Goal: Task Accomplishment & Management: Manage account settings

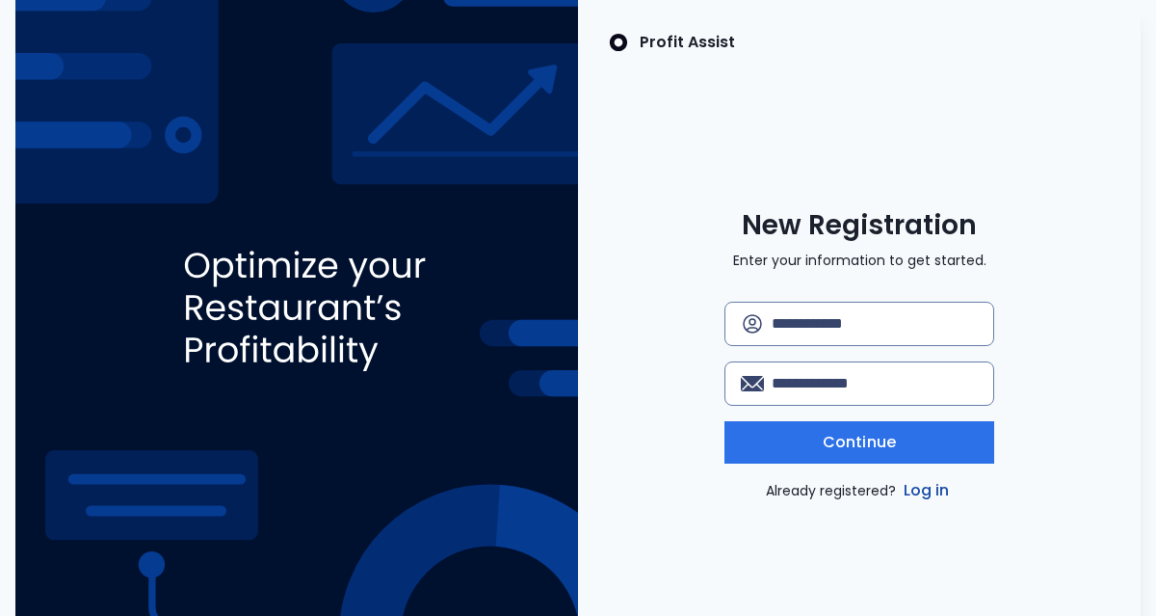
click at [929, 494] on link "Log in" at bounding box center [927, 490] width 54 height 23
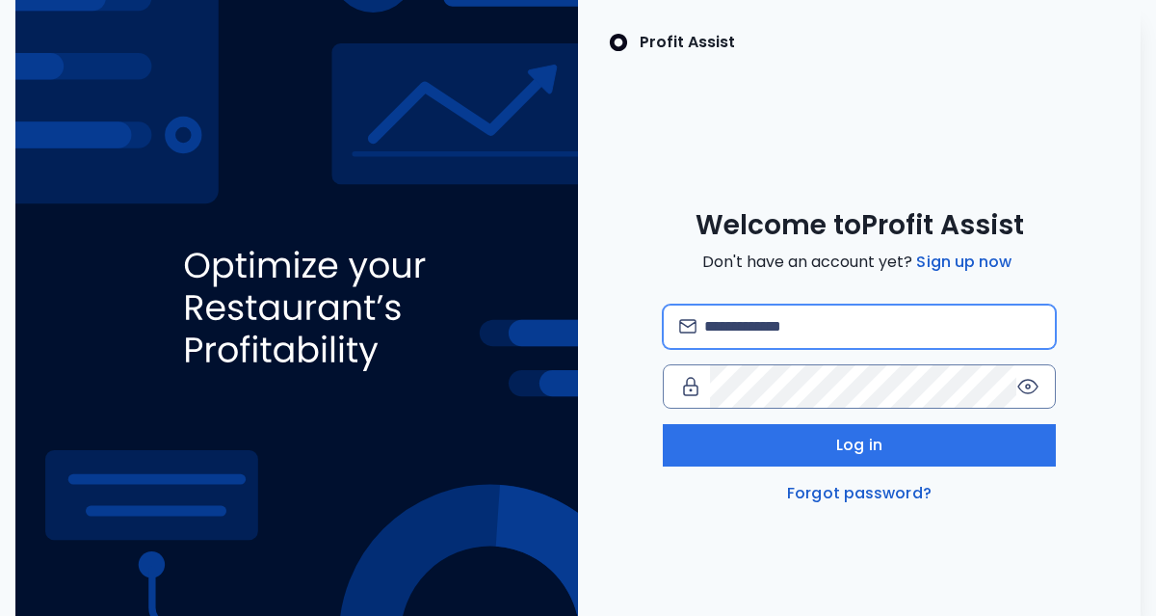
click at [844, 330] on input "email" at bounding box center [871, 326] width 335 height 42
type input "**********"
click at [1032, 382] on icon at bounding box center [1027, 386] width 23 height 23
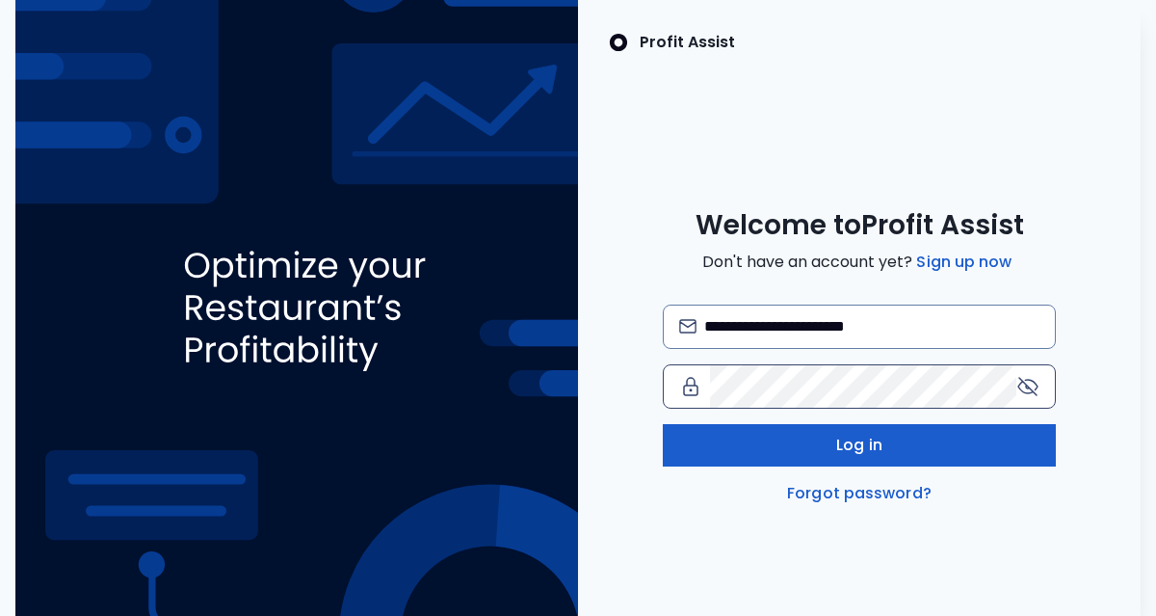
click at [972, 438] on button "Log in" at bounding box center [860, 445] width 394 height 42
click at [929, 457] on button "Log in" at bounding box center [860, 445] width 394 height 42
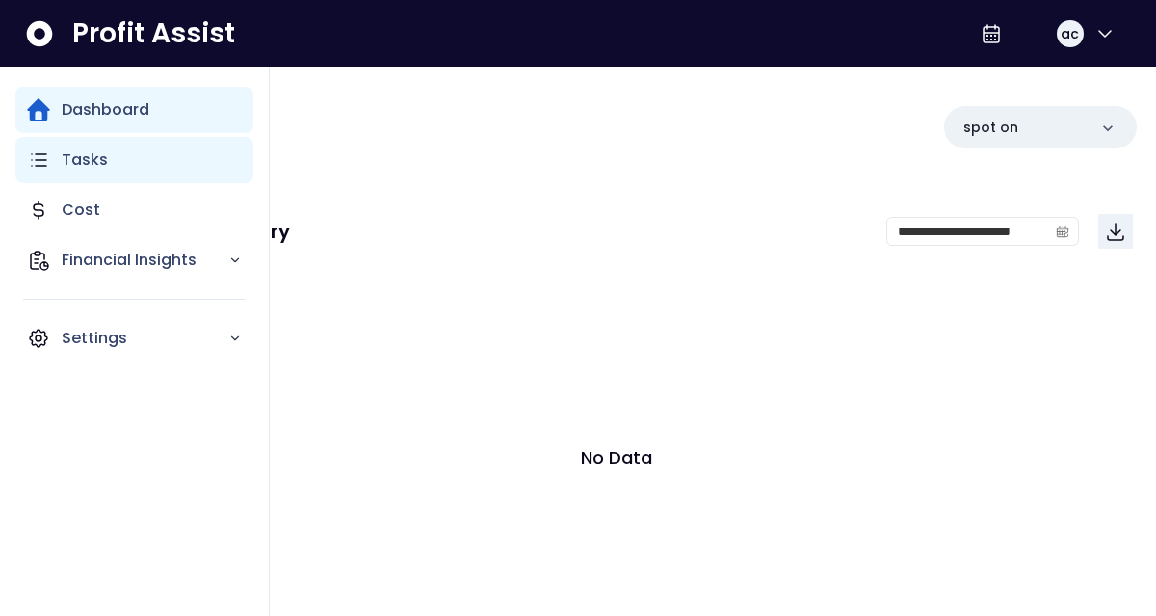
click at [38, 168] on icon "Main navigation" at bounding box center [38, 159] width 23 height 23
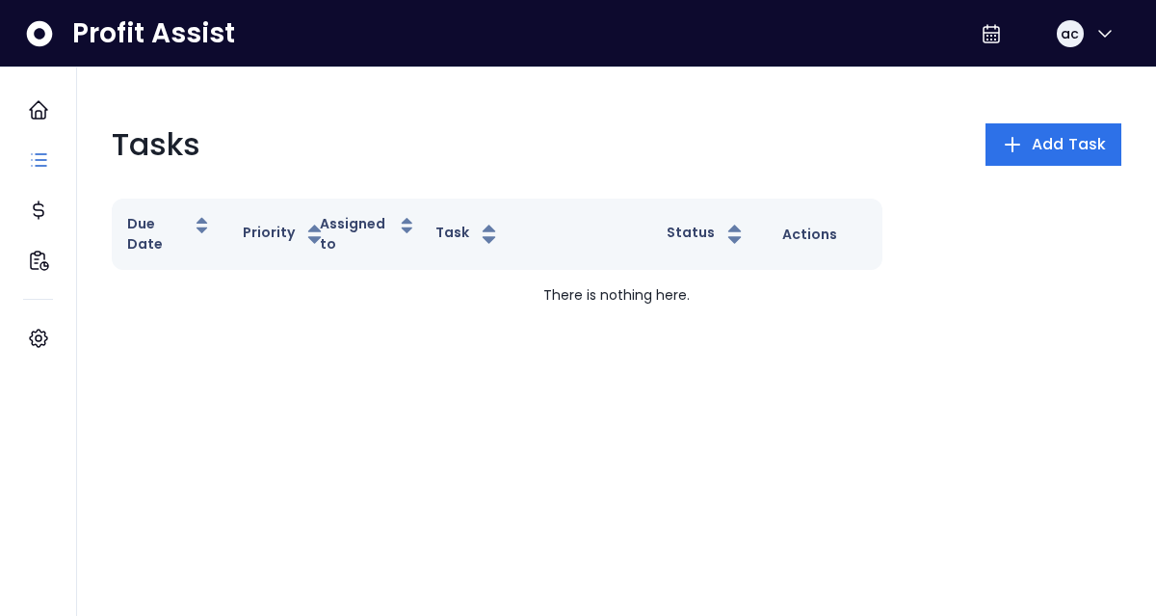
click at [424, 121] on div "Tasks Add Task" at bounding box center [617, 144] width 1010 height 46
click at [1045, 144] on span "Add Task" at bounding box center [1069, 144] width 74 height 23
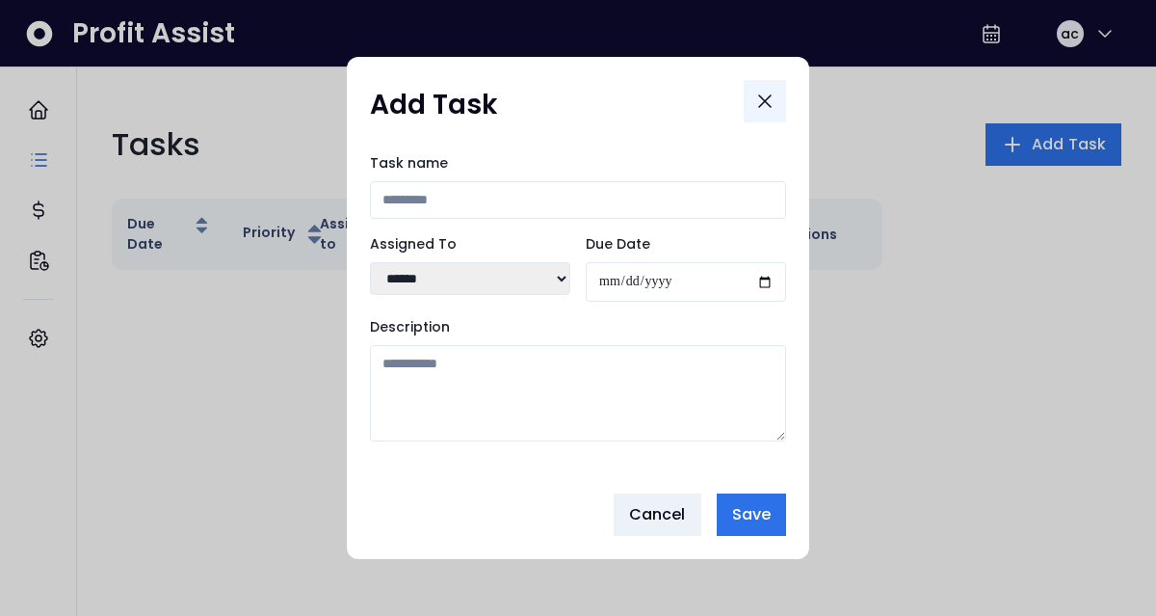
click at [774, 101] on icon "Close" at bounding box center [764, 101] width 23 height 23
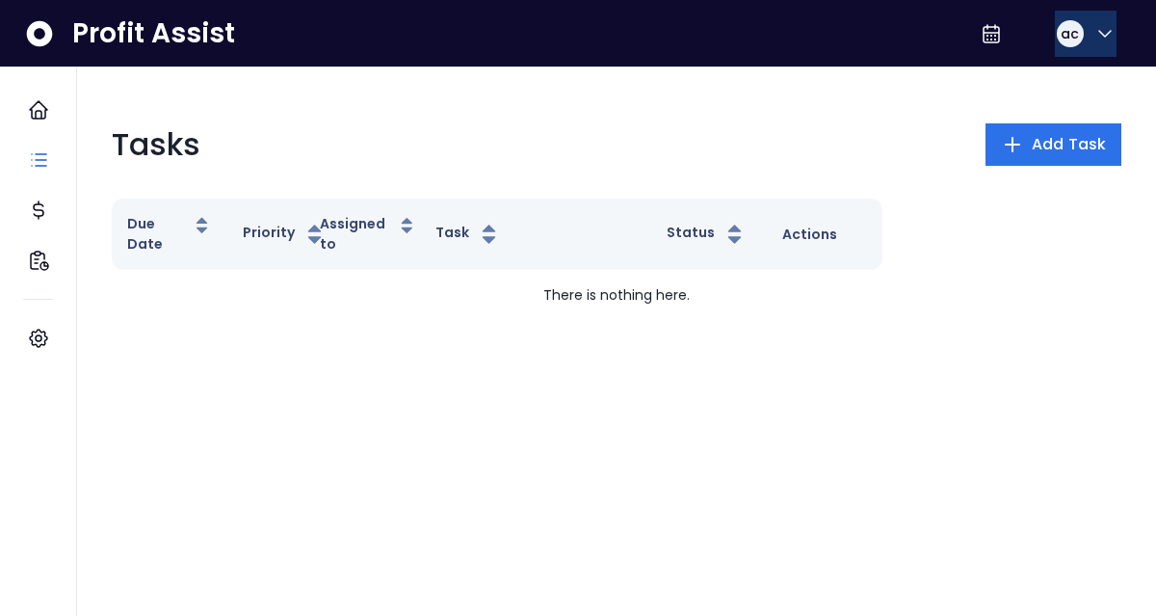
click at [1113, 29] on button "ac" at bounding box center [1086, 34] width 62 height 46
click at [639, 48] on div "Profit Assist ac" at bounding box center [578, 33] width 1156 height 67
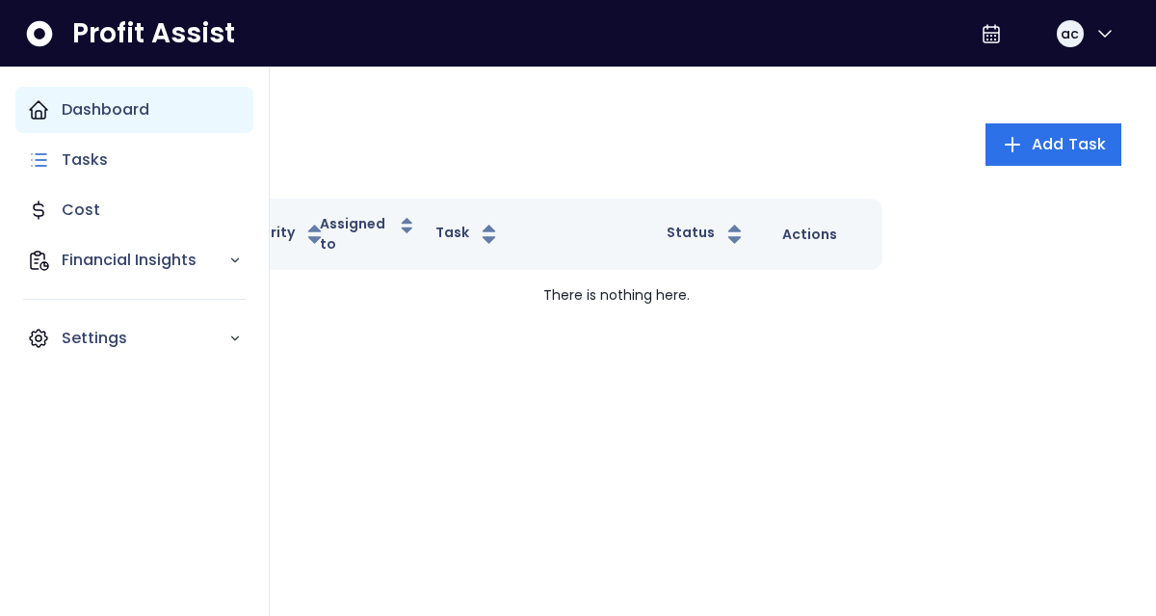
click at [53, 94] on div "Dashboard" at bounding box center [134, 110] width 238 height 46
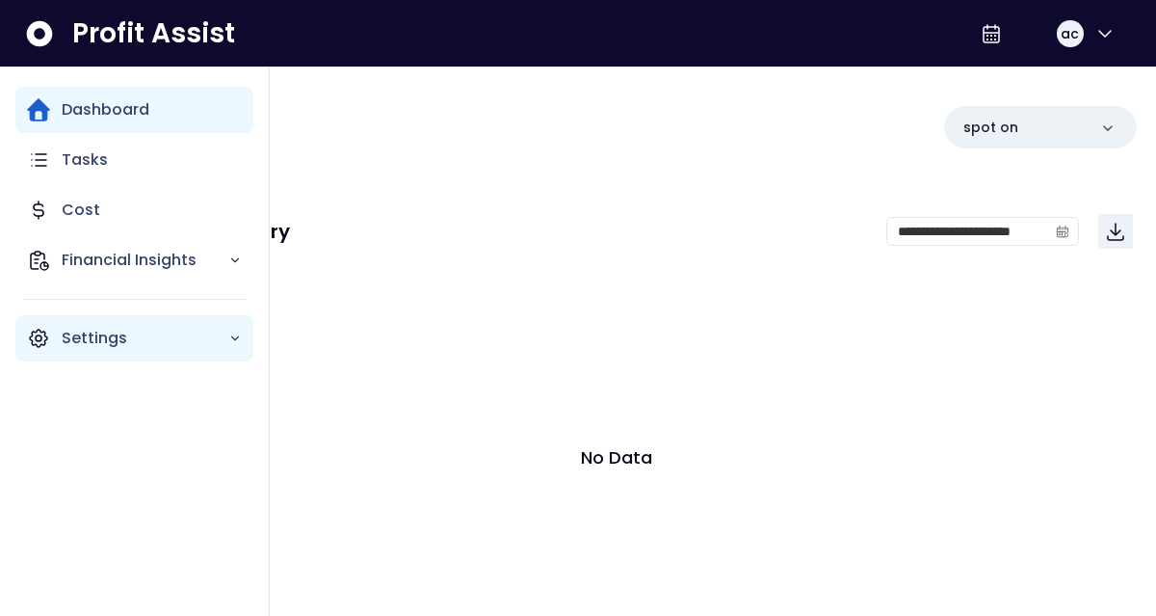
click at [192, 338] on p "Settings" at bounding box center [145, 338] width 167 height 23
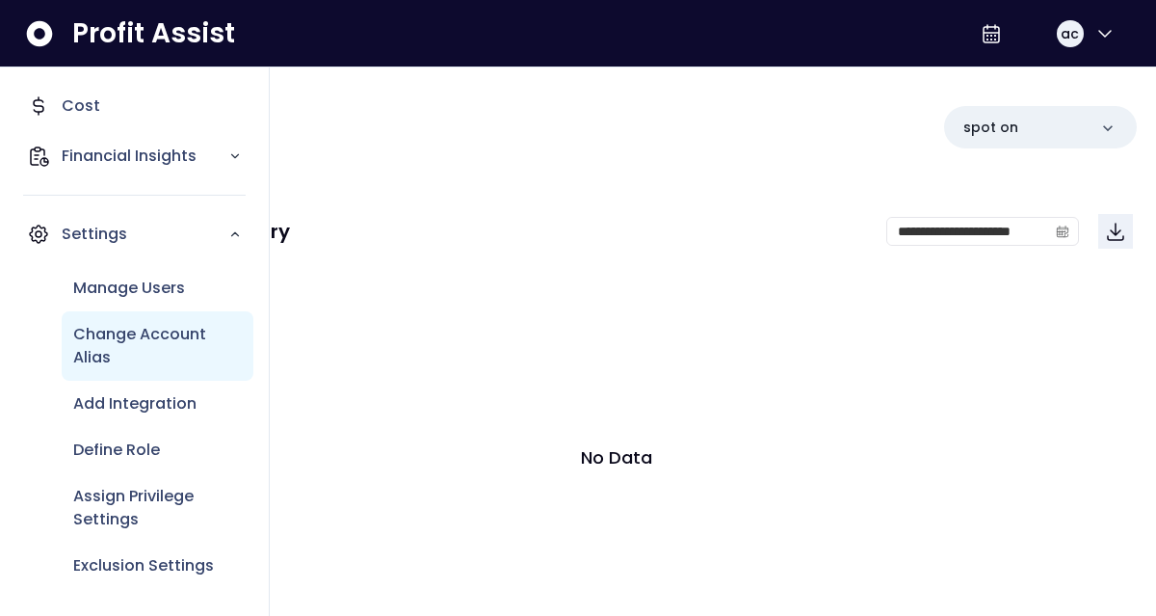
scroll to position [38, 0]
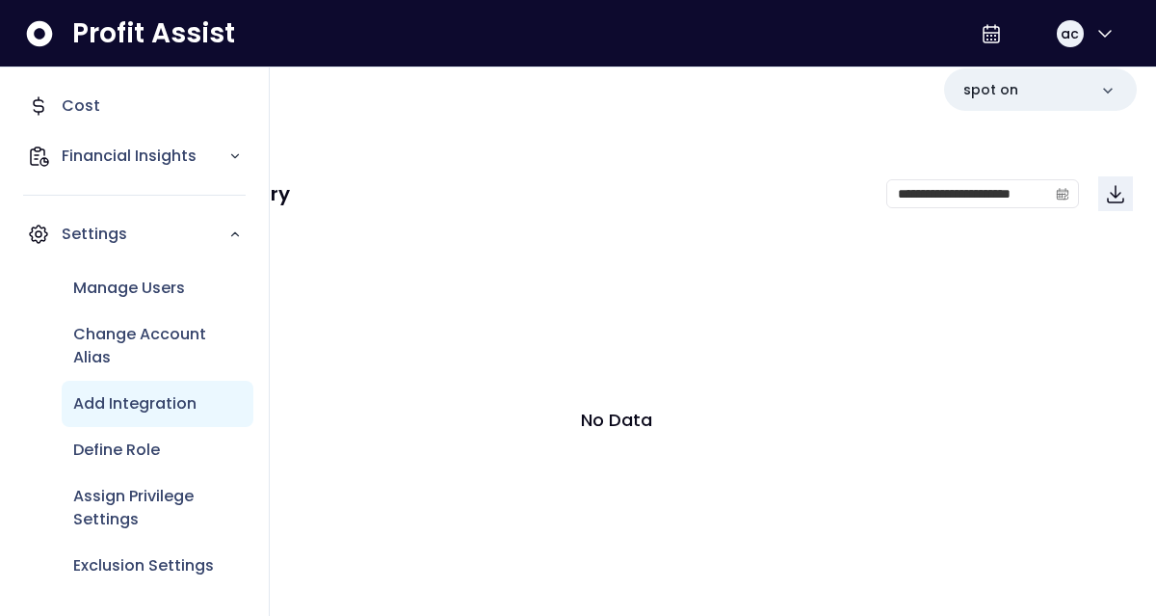
click at [178, 408] on p "Add Integration" at bounding box center [134, 403] width 123 height 23
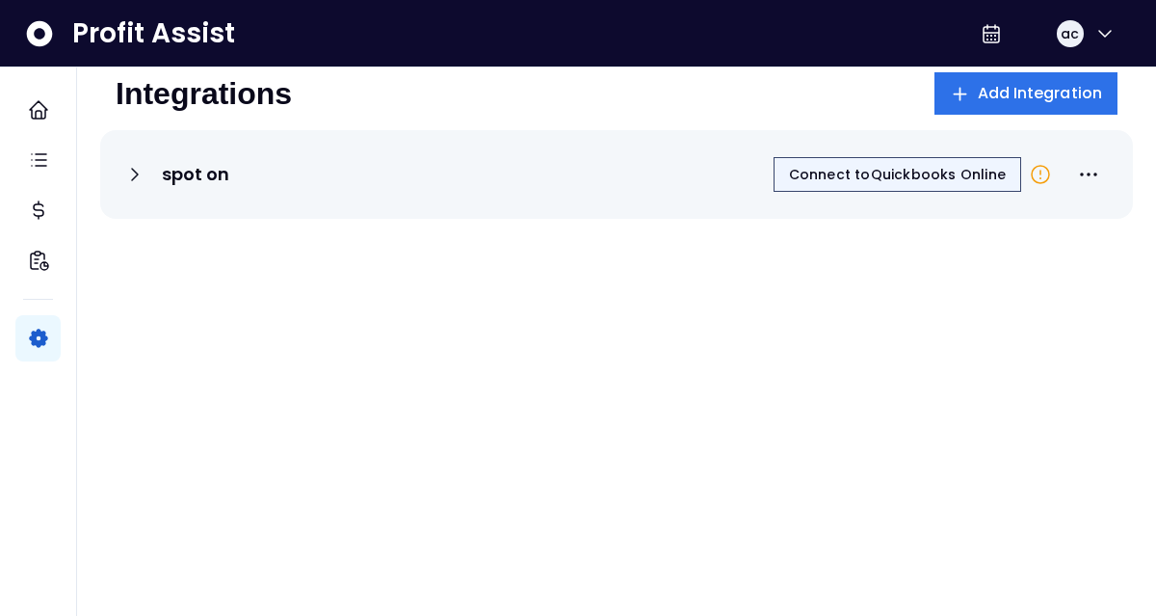
click at [847, 171] on span "Connect to Quickbooks Online" at bounding box center [897, 174] width 217 height 19
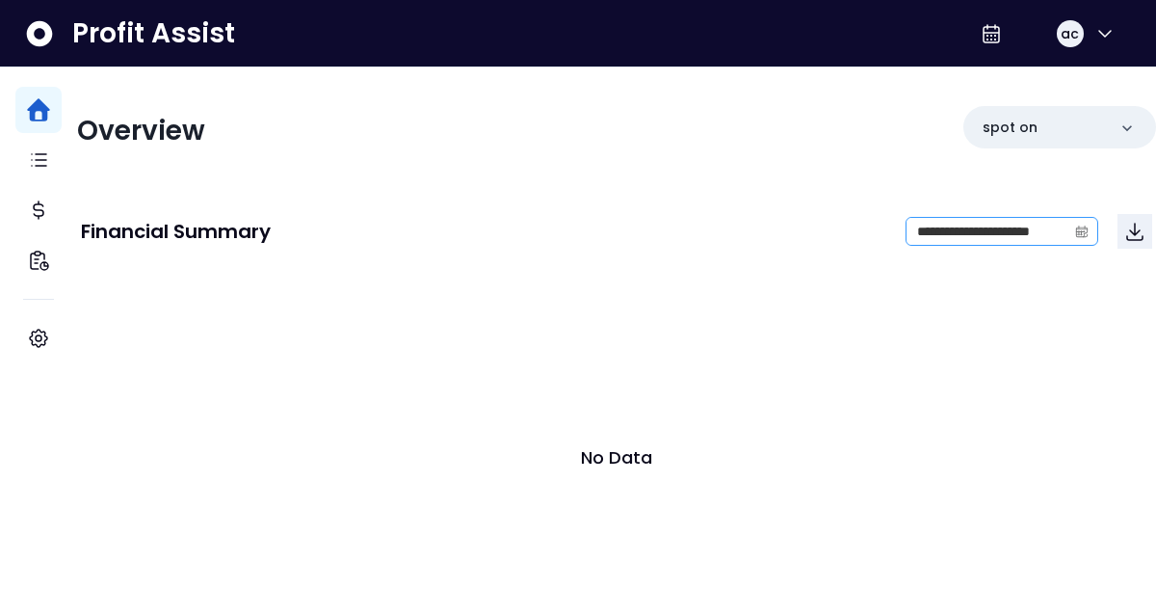
click at [1075, 236] on icon "calendar" at bounding box center [1081, 230] width 13 height 13
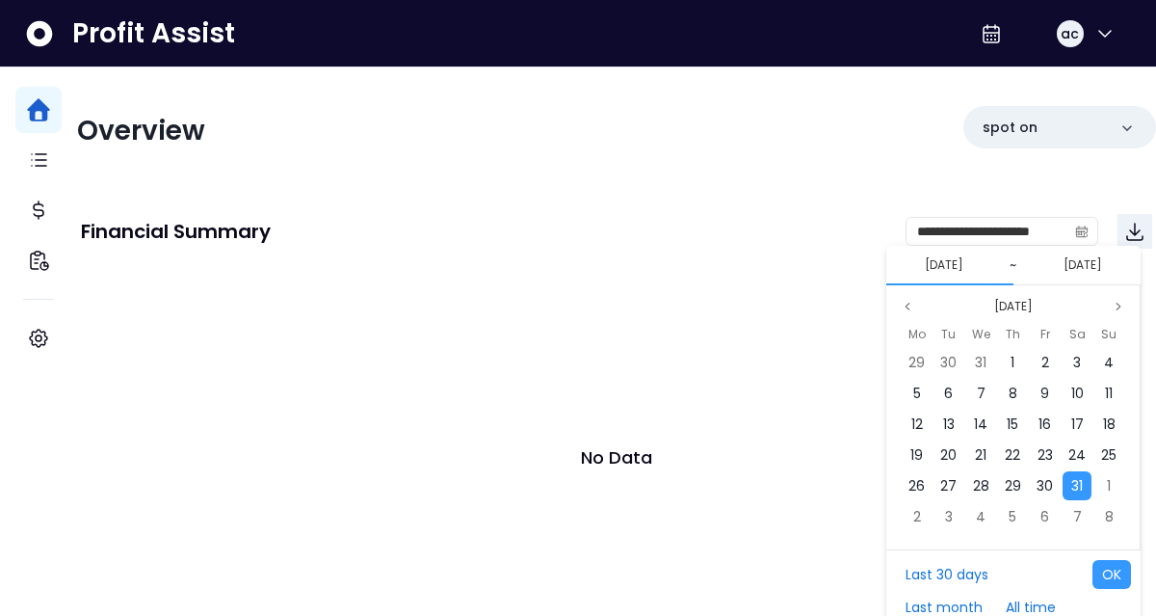
click at [677, 214] on div "**********" at bounding box center [616, 231] width 1071 height 35
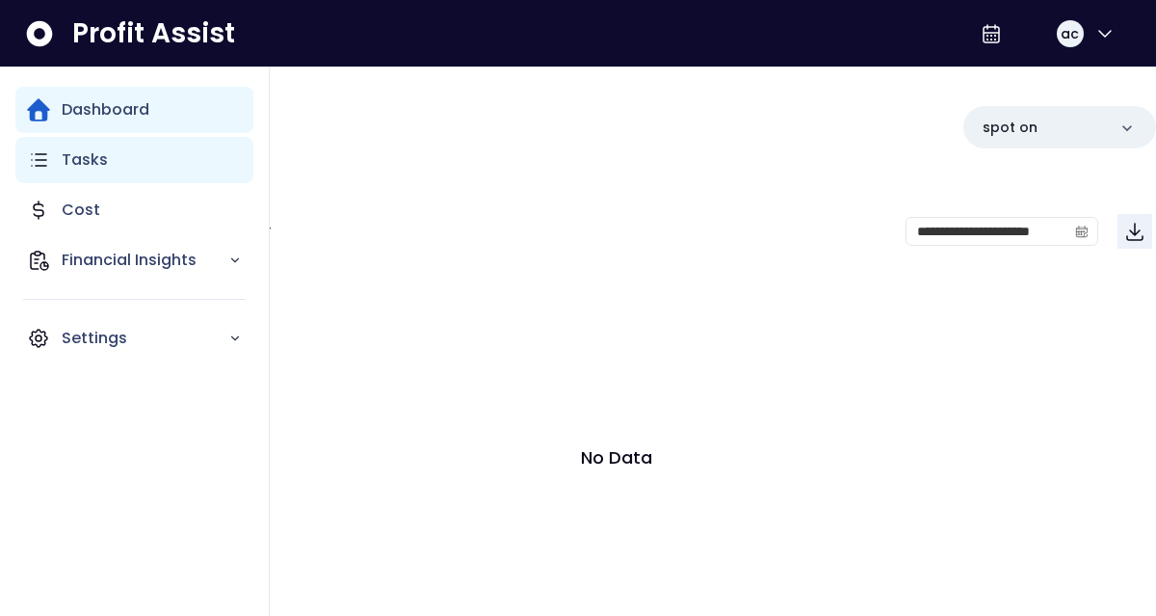
click at [44, 176] on div "Tasks" at bounding box center [134, 160] width 238 height 46
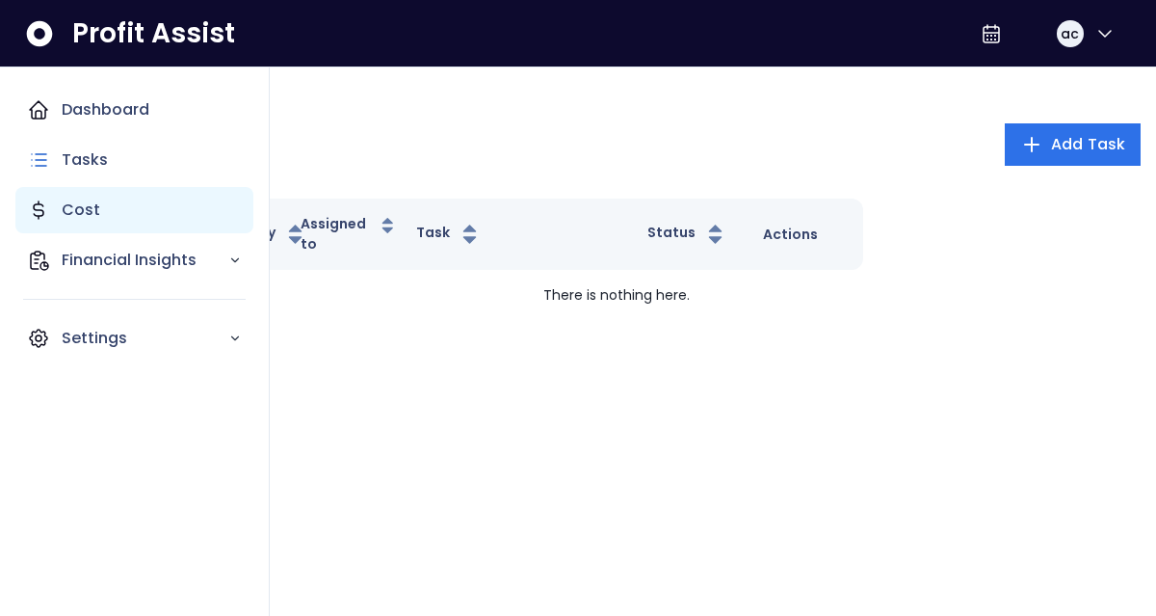
click at [51, 200] on div "Cost" at bounding box center [134, 210] width 238 height 46
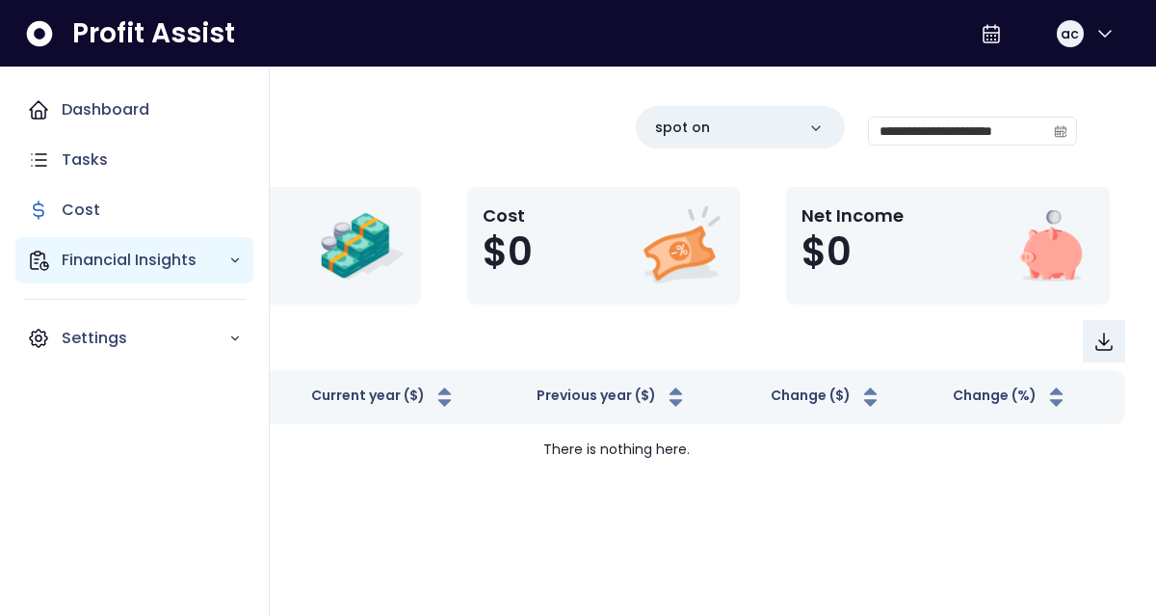
click at [92, 269] on p "Financial Insights" at bounding box center [145, 260] width 167 height 23
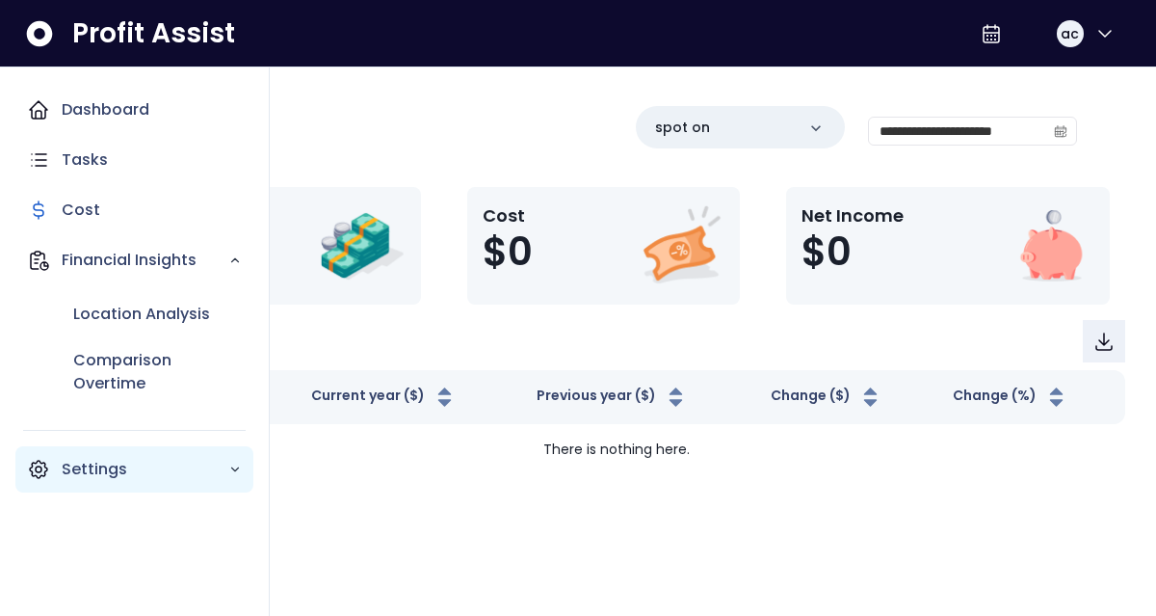
click at [93, 451] on div "Settings" at bounding box center [134, 469] width 238 height 46
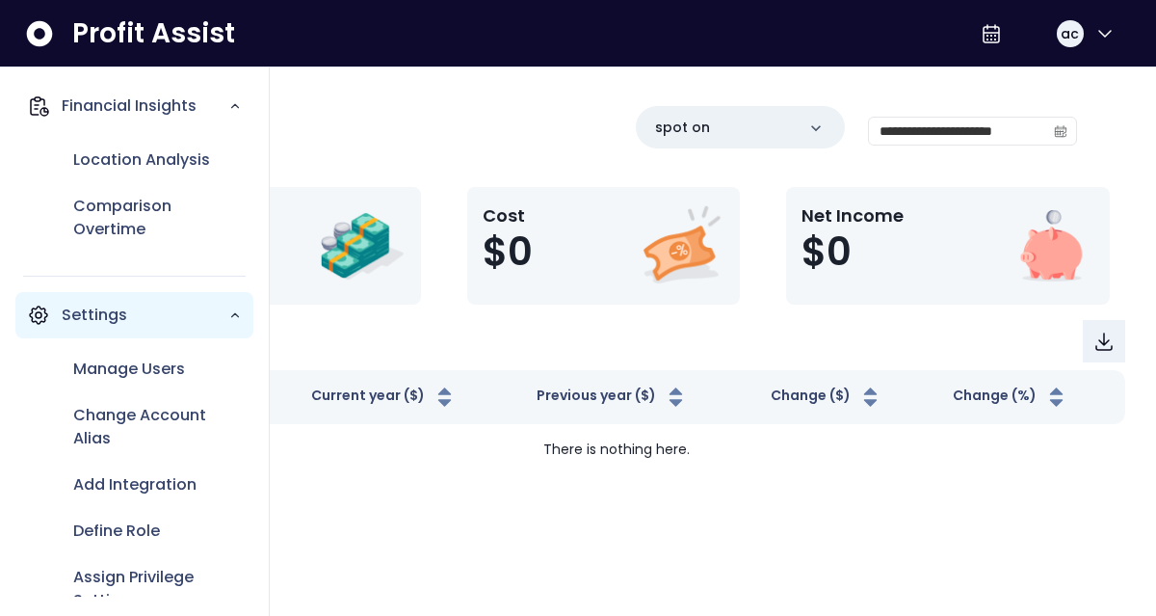
scroll to position [235, 0]
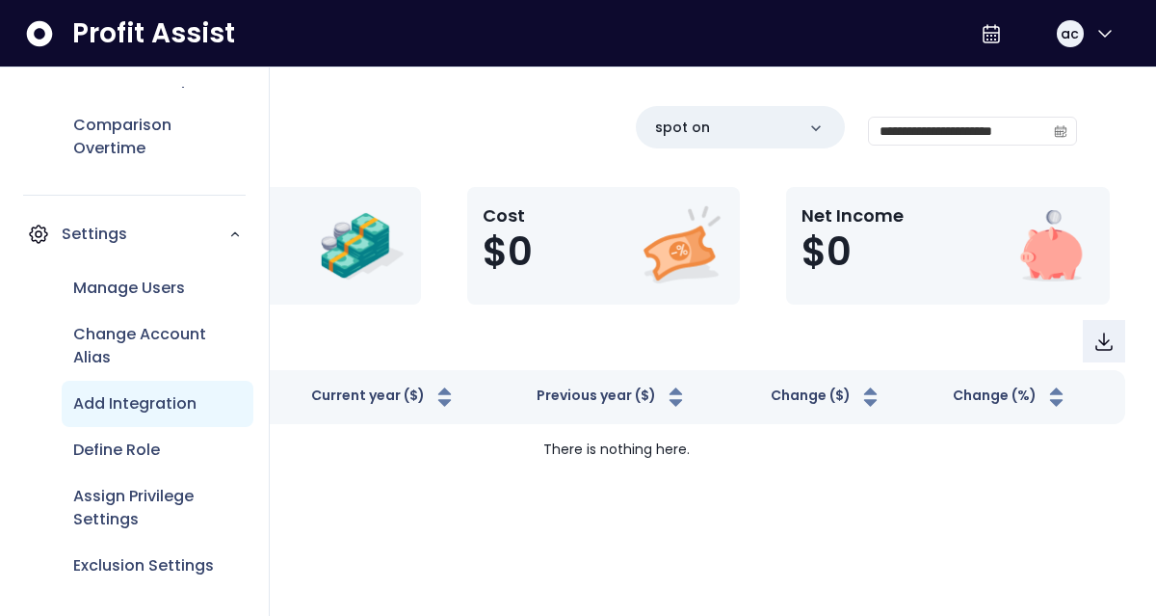
click at [161, 404] on p "Add Integration" at bounding box center [134, 403] width 123 height 23
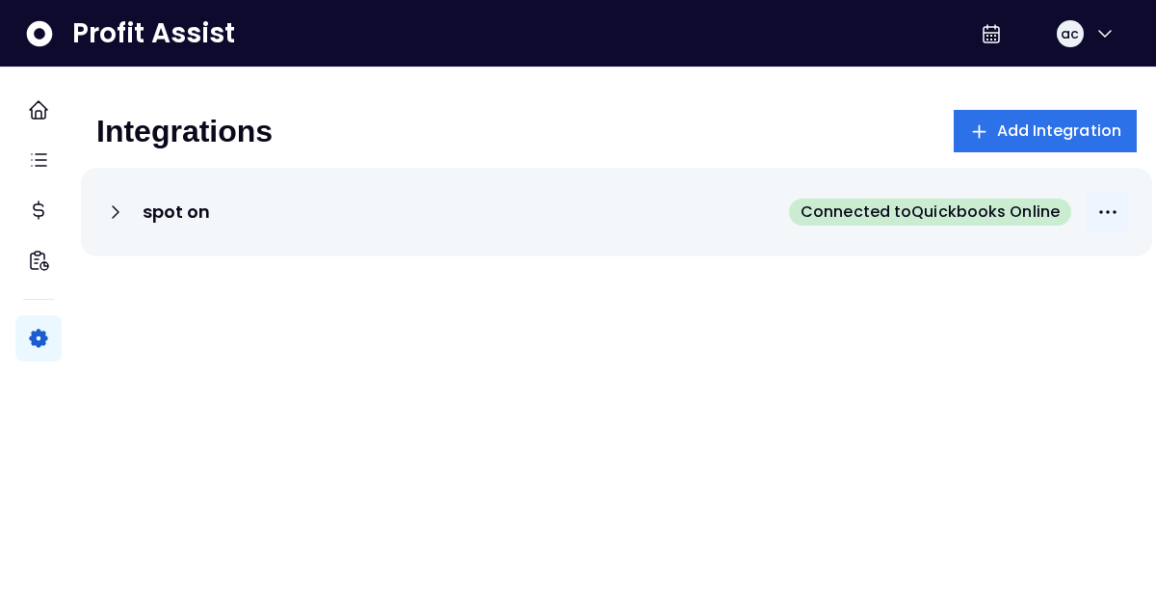
click at [1098, 211] on icon "More options" at bounding box center [1107, 211] width 23 height 23
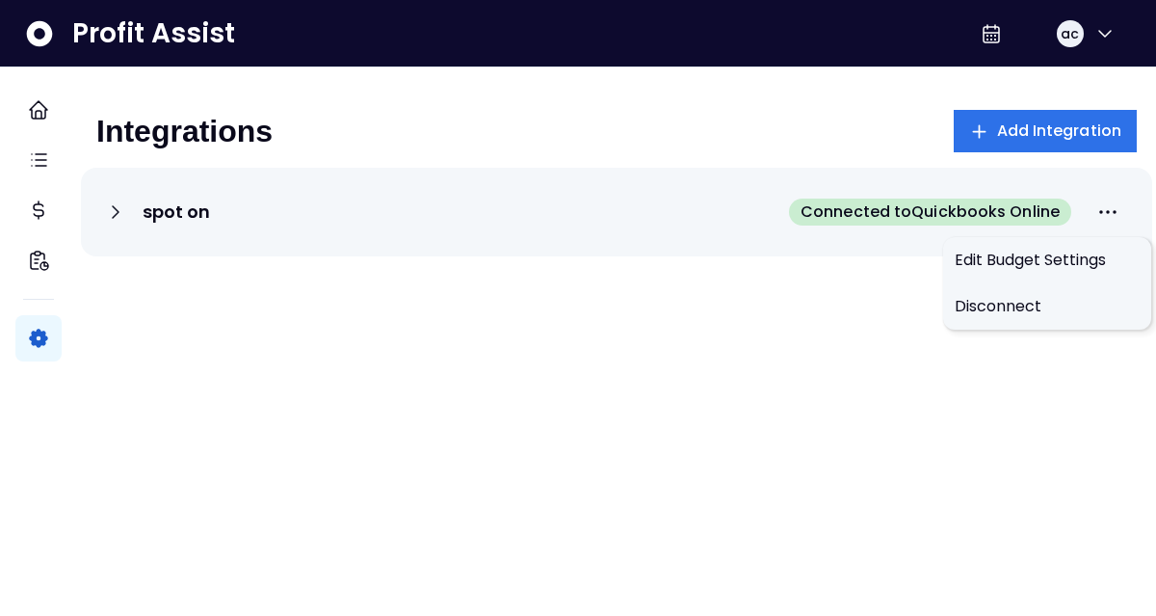
click at [732, 344] on div "spot on Connected to Quickbooks Online" at bounding box center [616, 472] width 1071 height 609
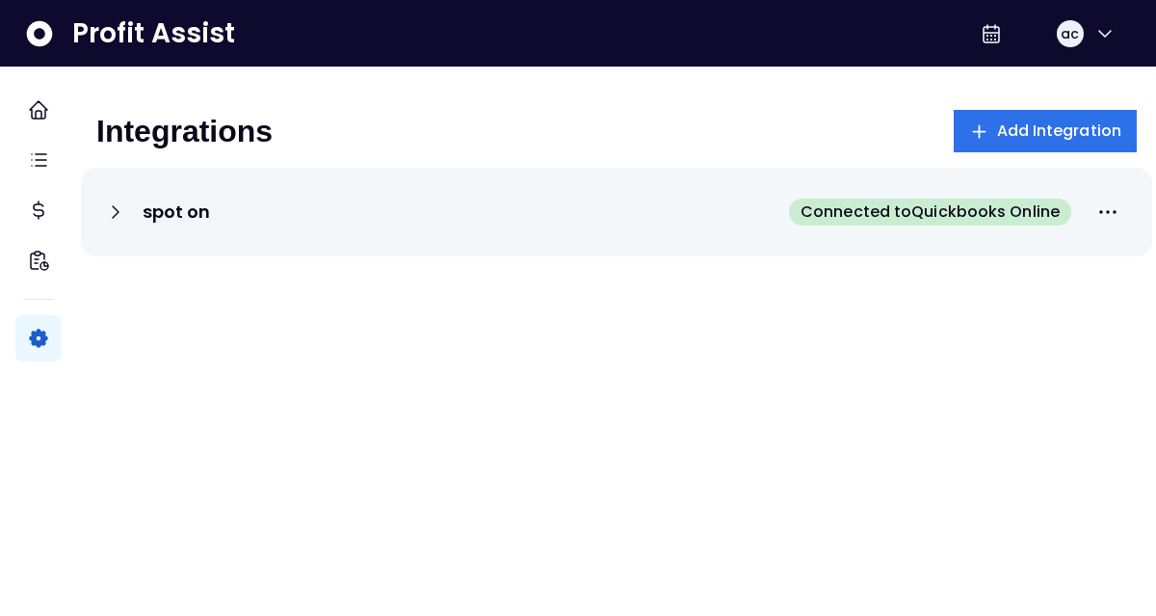
click at [1104, 192] on div "Connected to Quickbooks Online" at bounding box center [959, 212] width 340 height 42
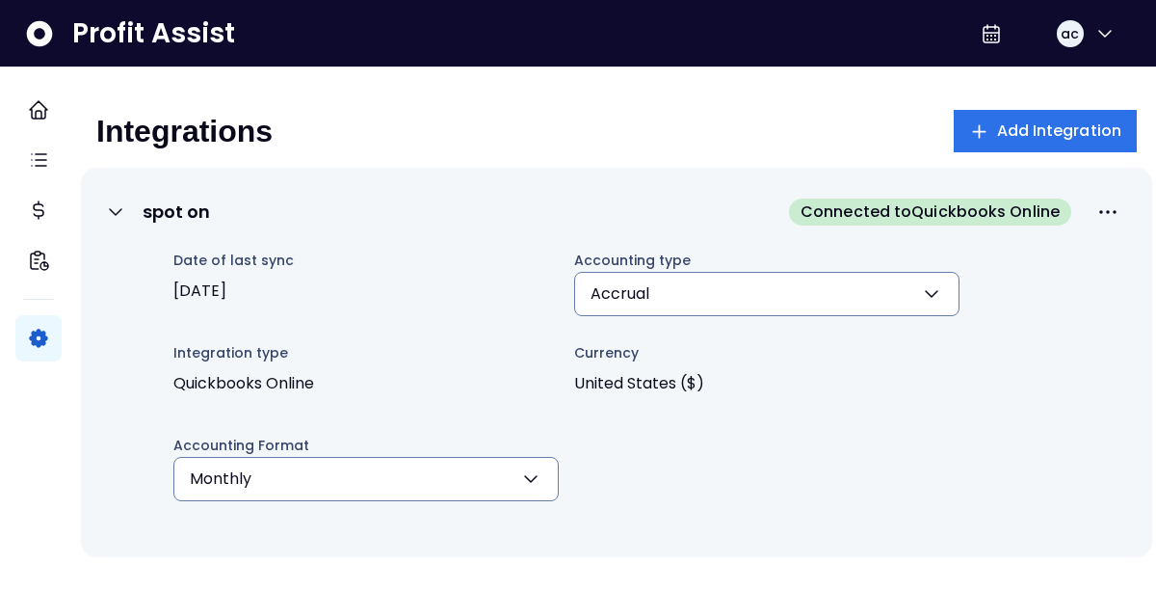
click at [853, 282] on button "Accrual" at bounding box center [766, 294] width 385 height 44
click at [801, 218] on span "Connected to Quickbooks Online" at bounding box center [930, 211] width 259 height 23
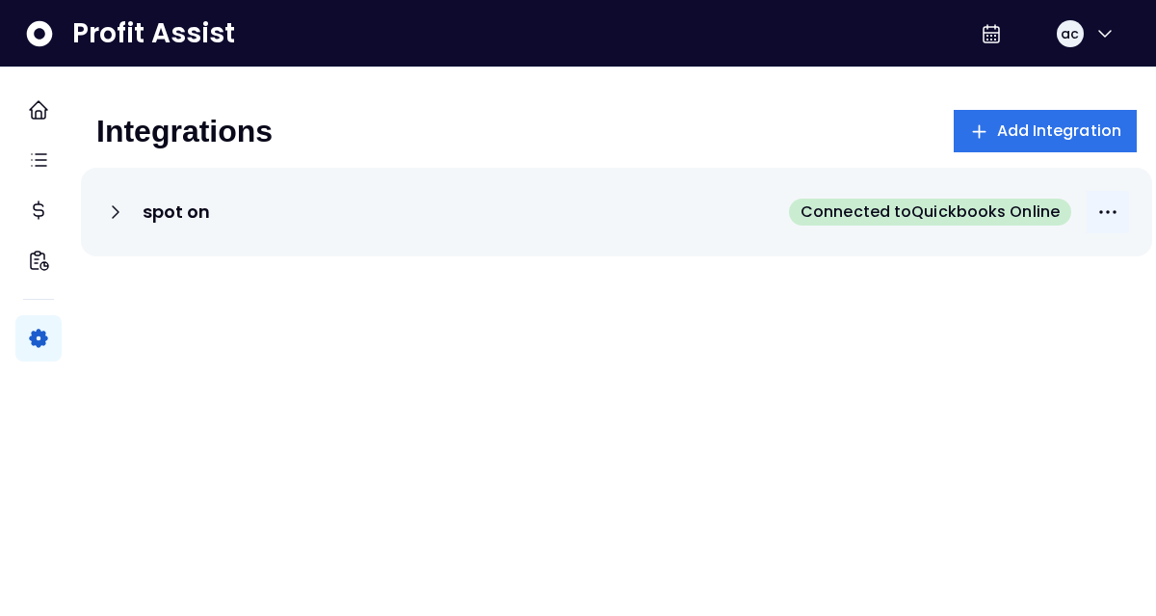
click at [1096, 216] on icon "More options" at bounding box center [1107, 211] width 23 height 23
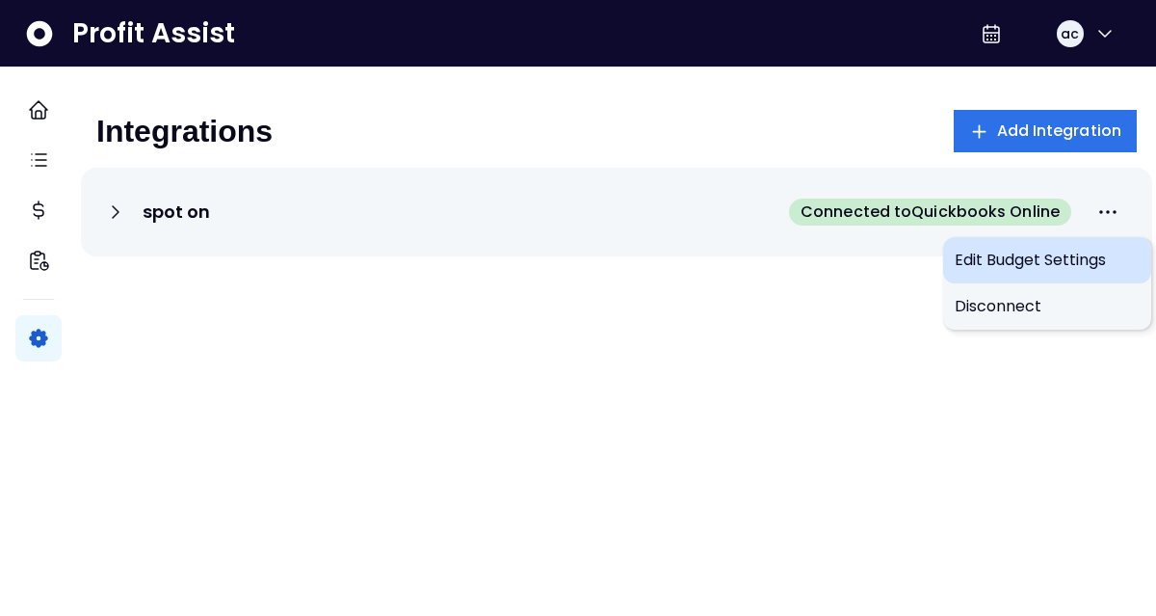
click at [1055, 240] on div "Edit Budget Settings" at bounding box center [1047, 260] width 208 height 46
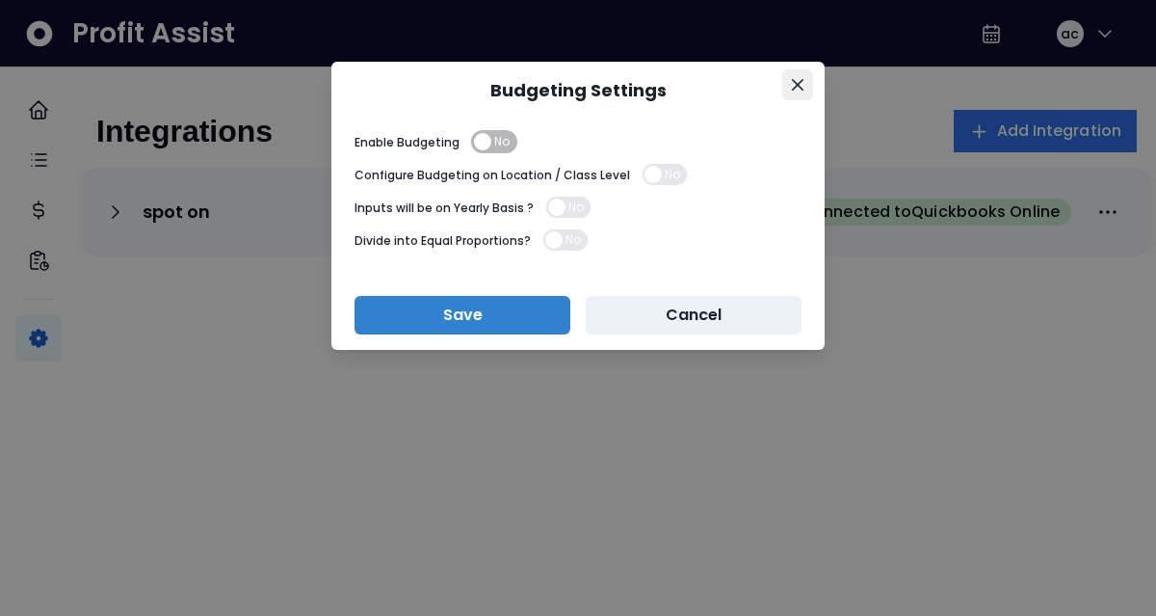
click at [802, 79] on icon "Close" at bounding box center [798, 85] width 12 height 12
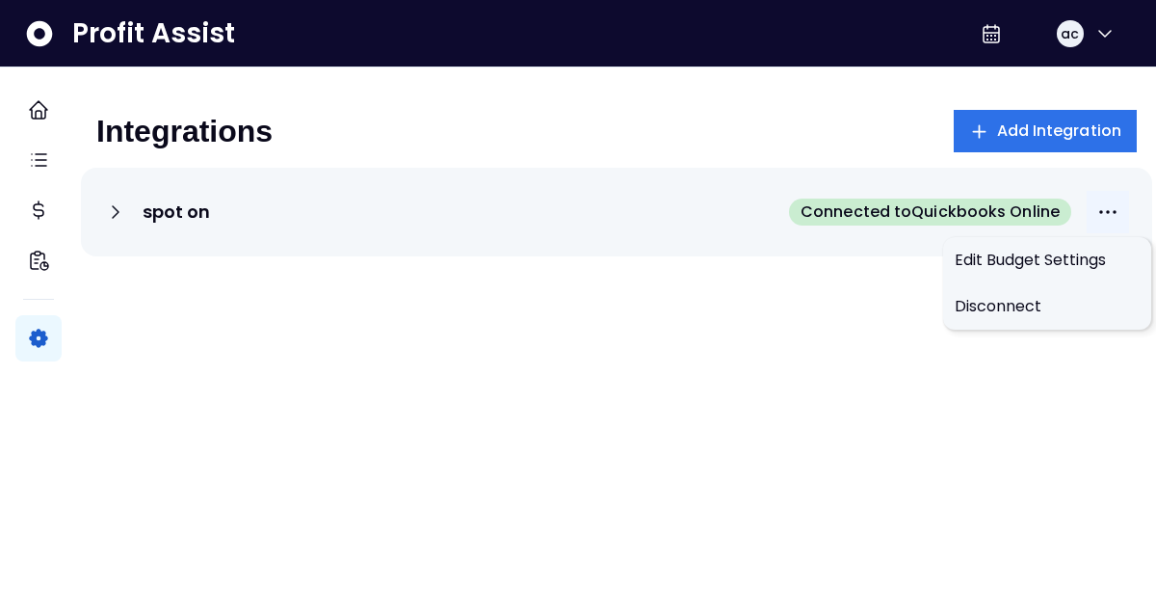
click at [1102, 205] on button "More options" at bounding box center [1108, 212] width 42 height 42
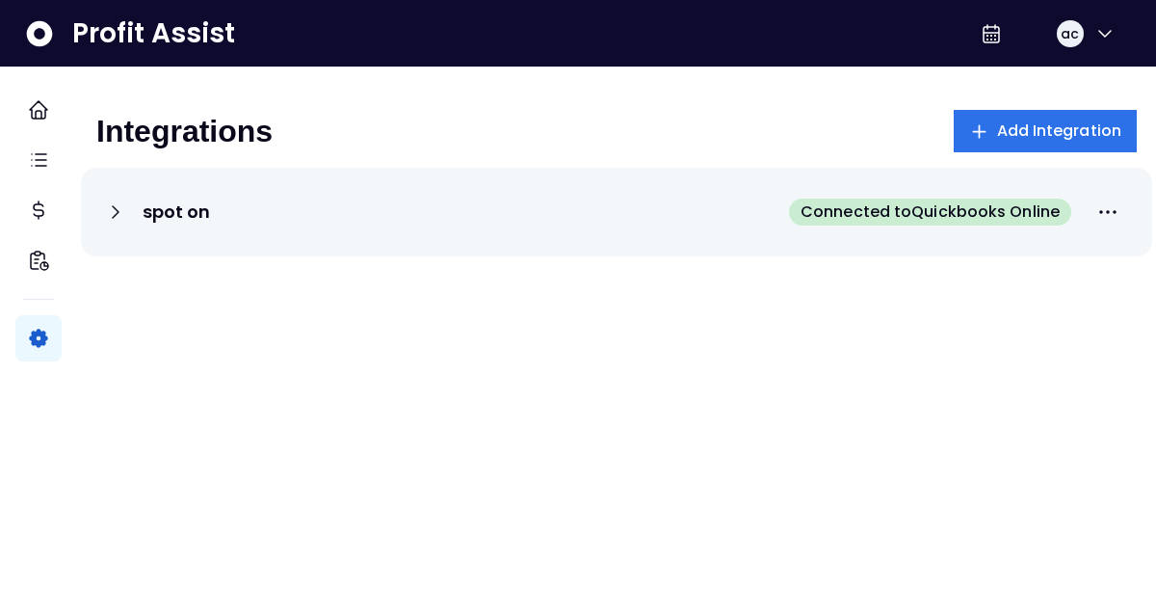
click at [827, 276] on div "spot on Connected to Quickbooks Online" at bounding box center [616, 472] width 1071 height 609
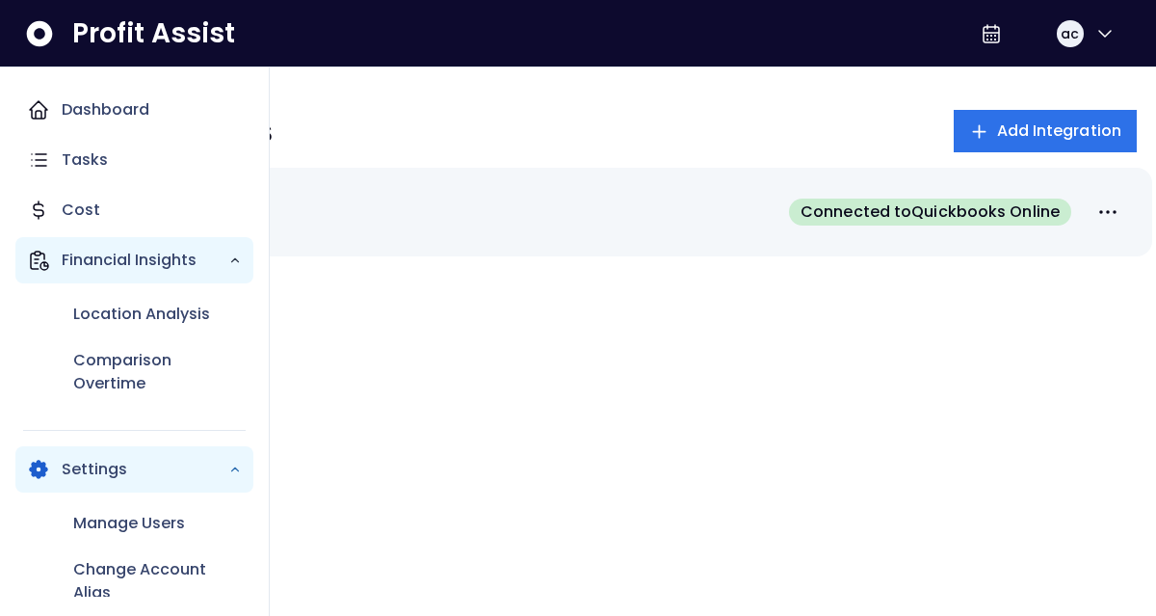
click at [44, 279] on div "Financial Insights" at bounding box center [134, 260] width 238 height 46
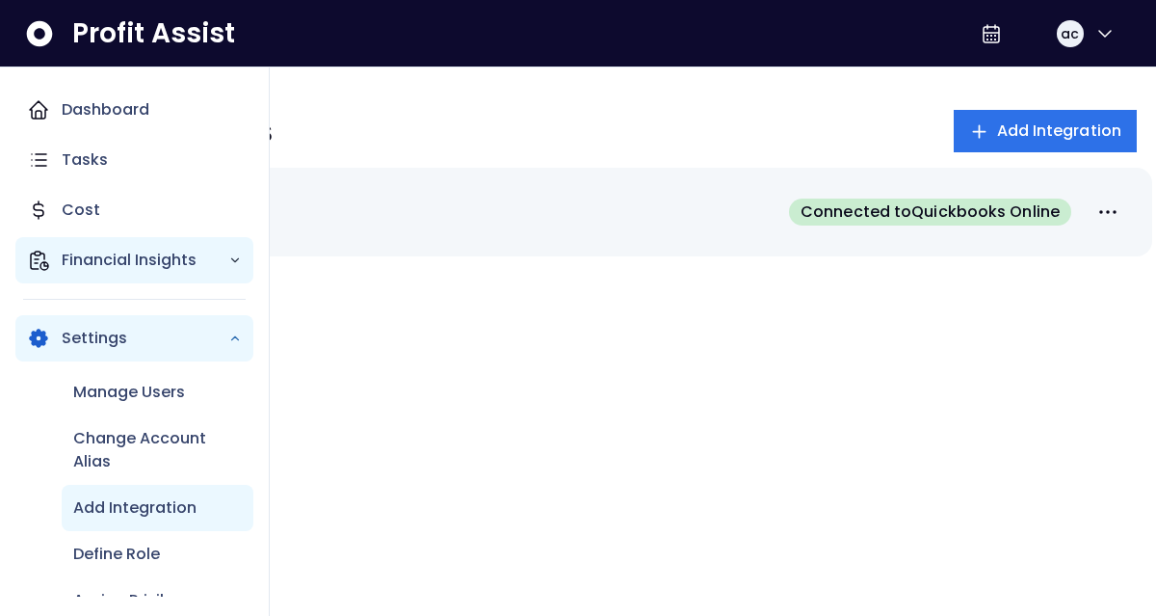
click at [50, 269] on div "Financial Insights" at bounding box center [134, 260] width 238 height 46
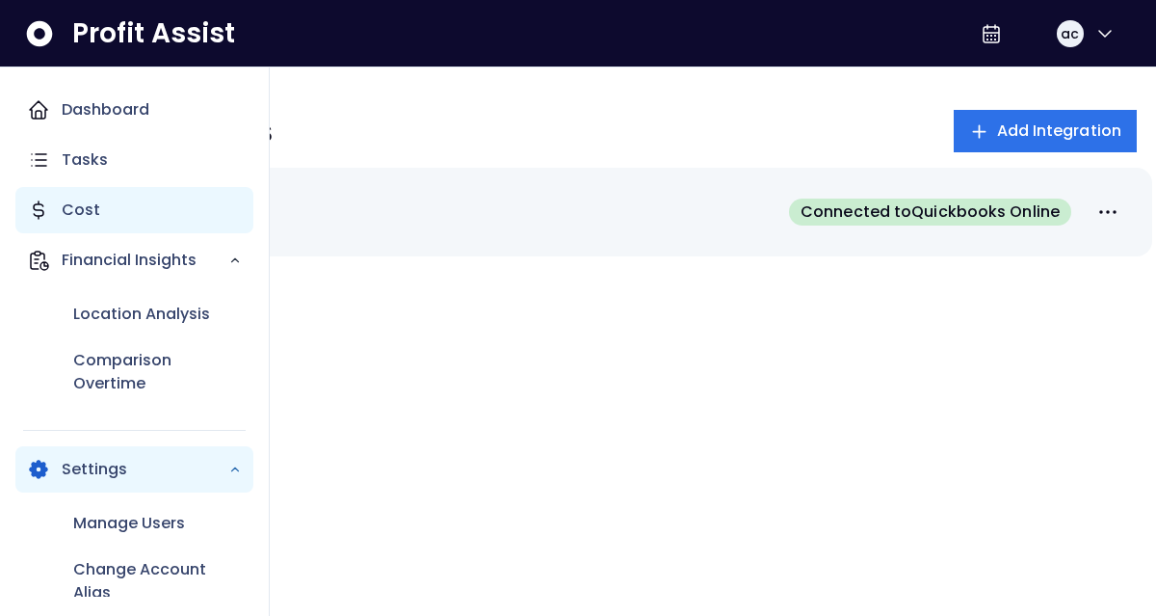
click at [65, 215] on p "Cost" at bounding box center [81, 209] width 39 height 23
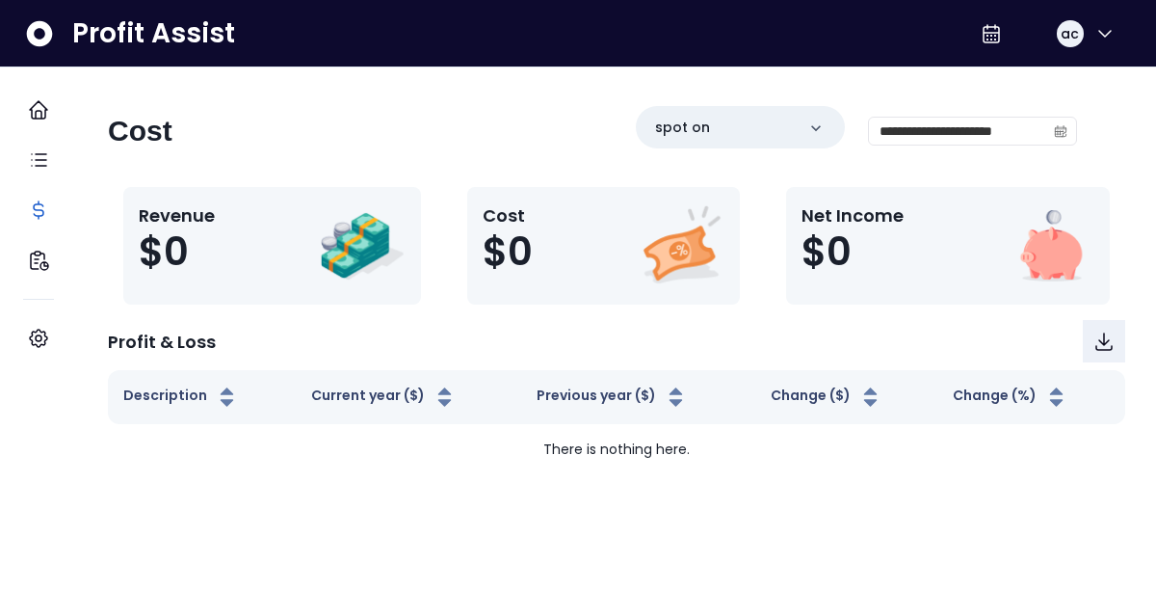
click at [369, 102] on div "**********" at bounding box center [616, 270] width 1079 height 407
click at [634, 101] on div "**********" at bounding box center [616, 270] width 1079 height 407
click at [664, 126] on p "spot on" at bounding box center [682, 128] width 55 height 20
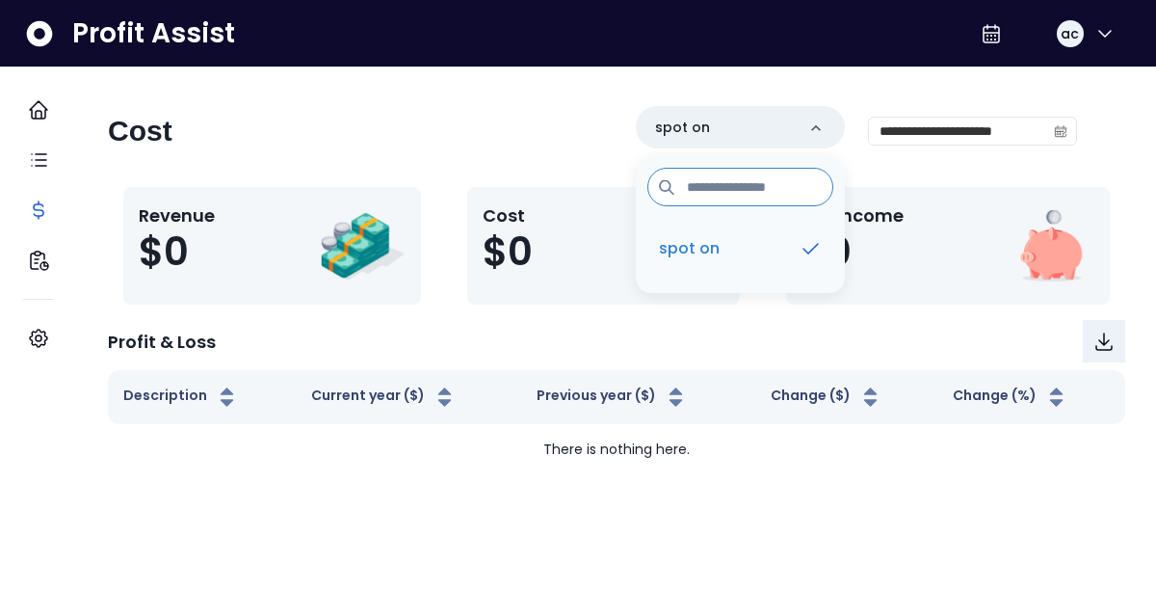
click at [564, 125] on div "**********" at bounding box center [592, 139] width 969 height 66
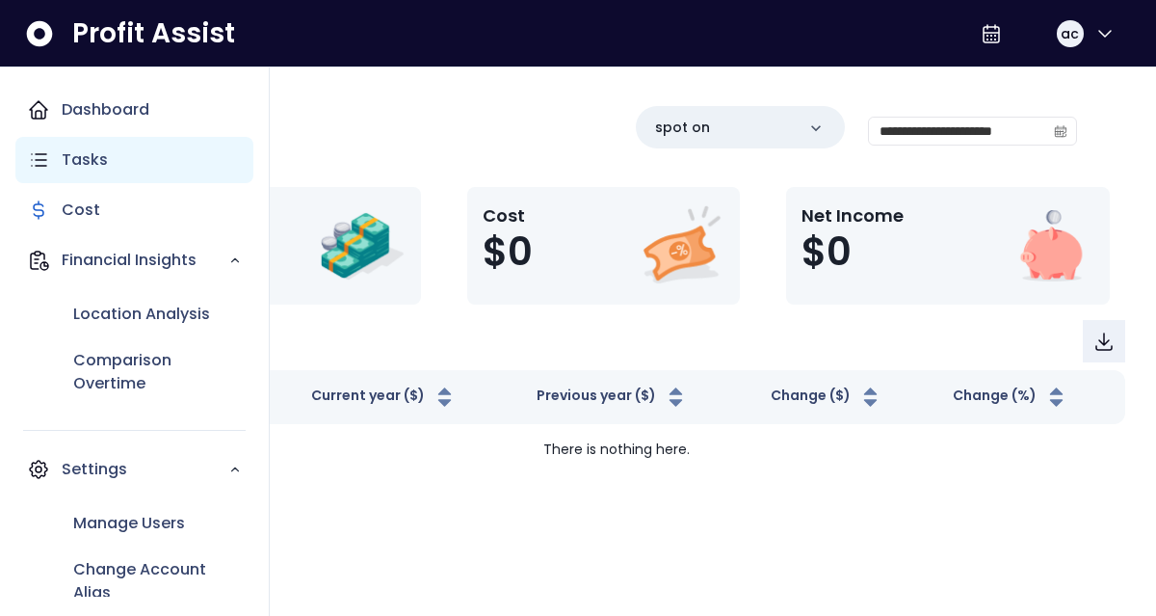
click at [33, 162] on icon "Main navigation" at bounding box center [38, 159] width 23 height 23
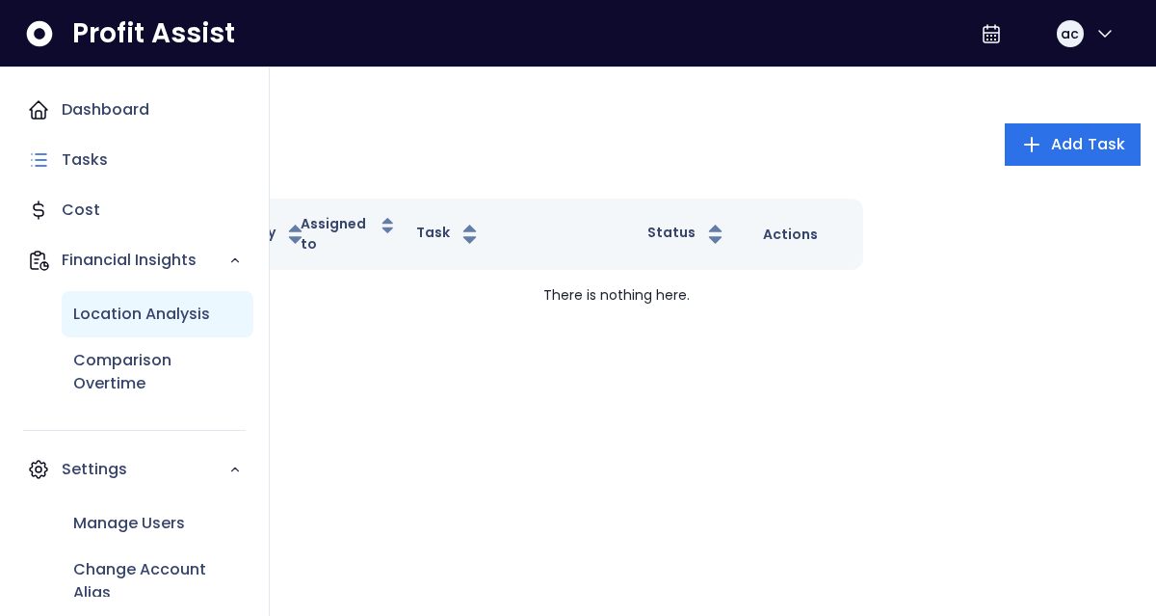
click at [74, 329] on div "Location Analysis" at bounding box center [158, 314] width 192 height 46
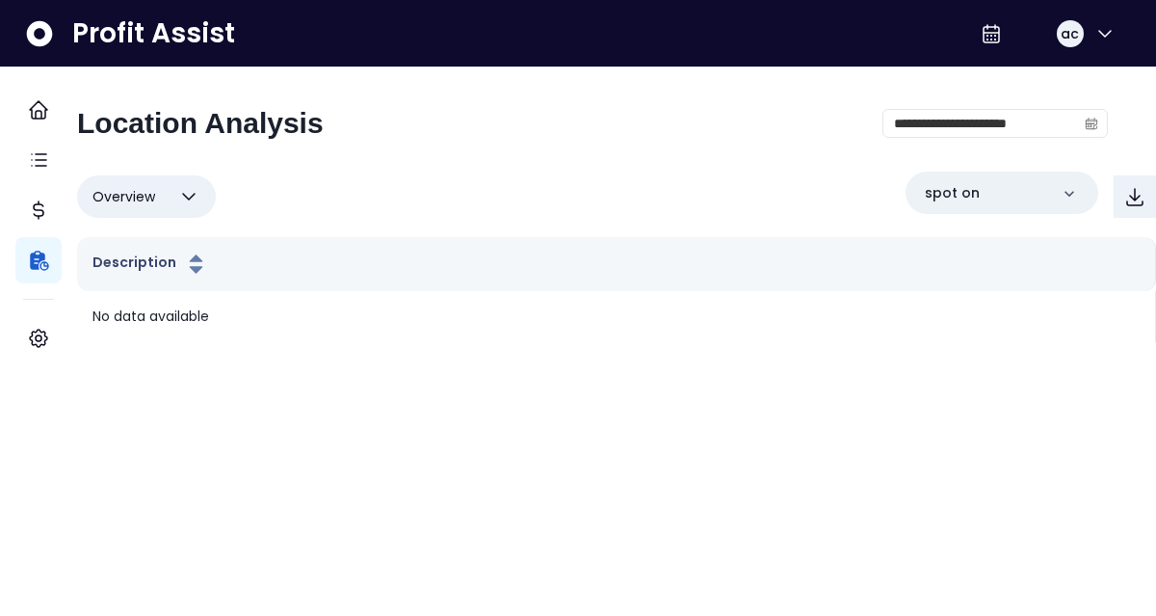
click at [419, 120] on div "**********" at bounding box center [592, 131] width 1031 height 50
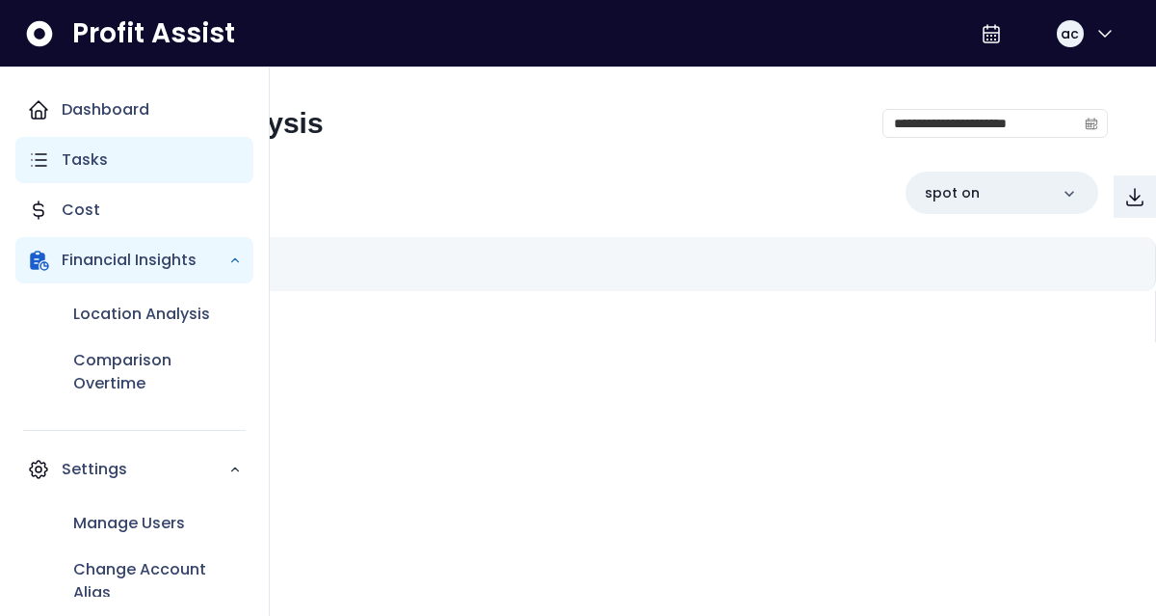
click at [41, 171] on icon "Main navigation" at bounding box center [38, 159] width 23 height 23
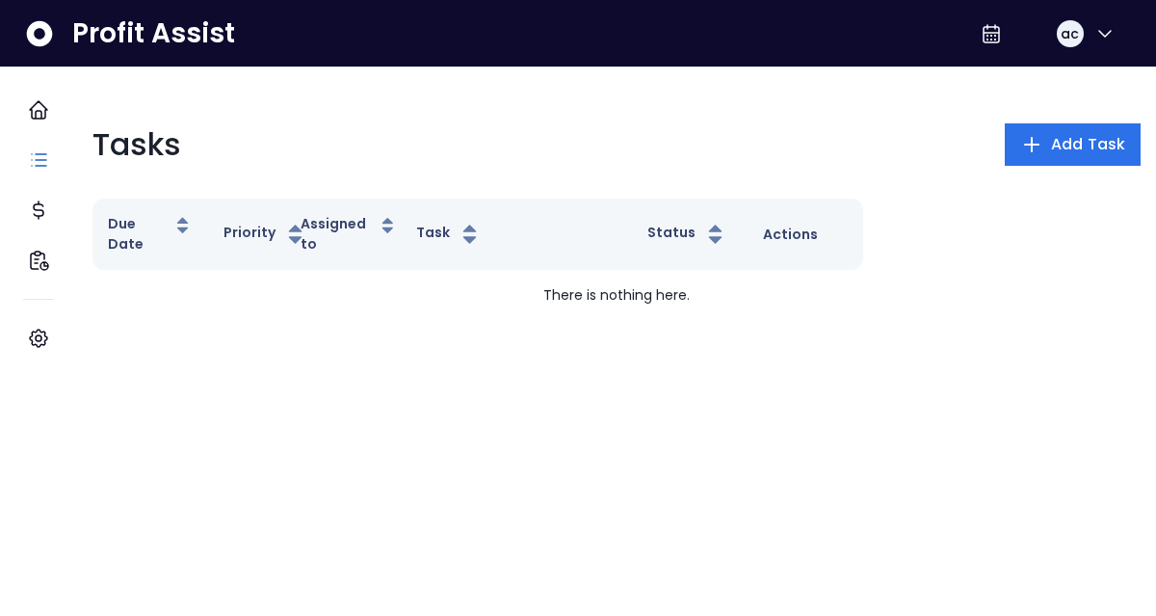
click at [308, 136] on div "Tasks Add Task" at bounding box center [616, 144] width 1048 height 46
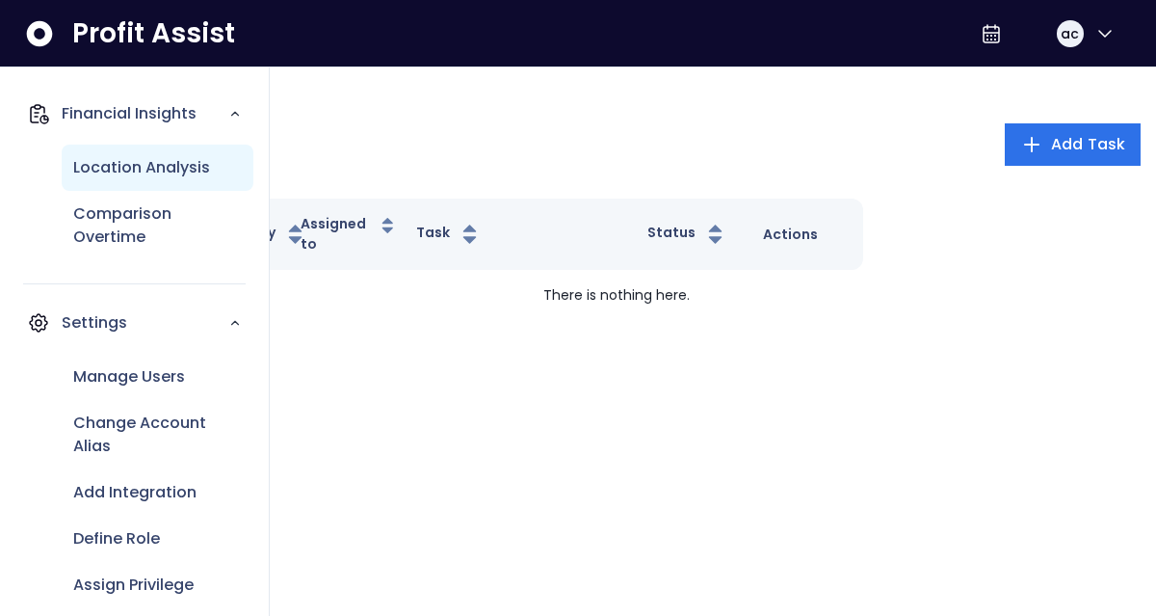
scroll to position [149, 0]
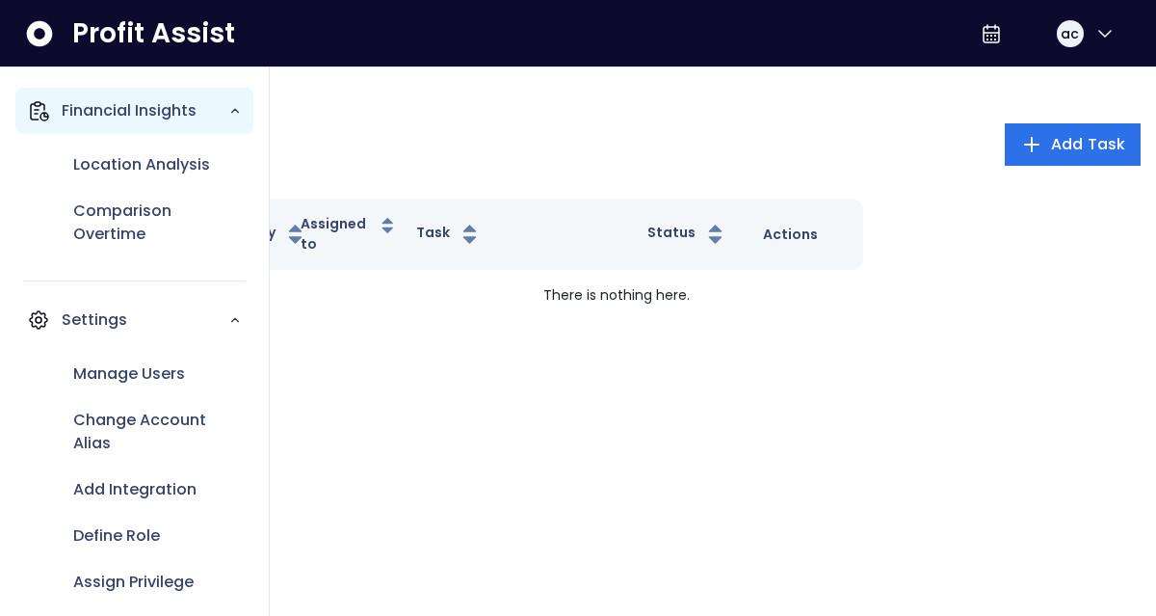
click at [169, 112] on p "Financial Insights" at bounding box center [145, 110] width 167 height 23
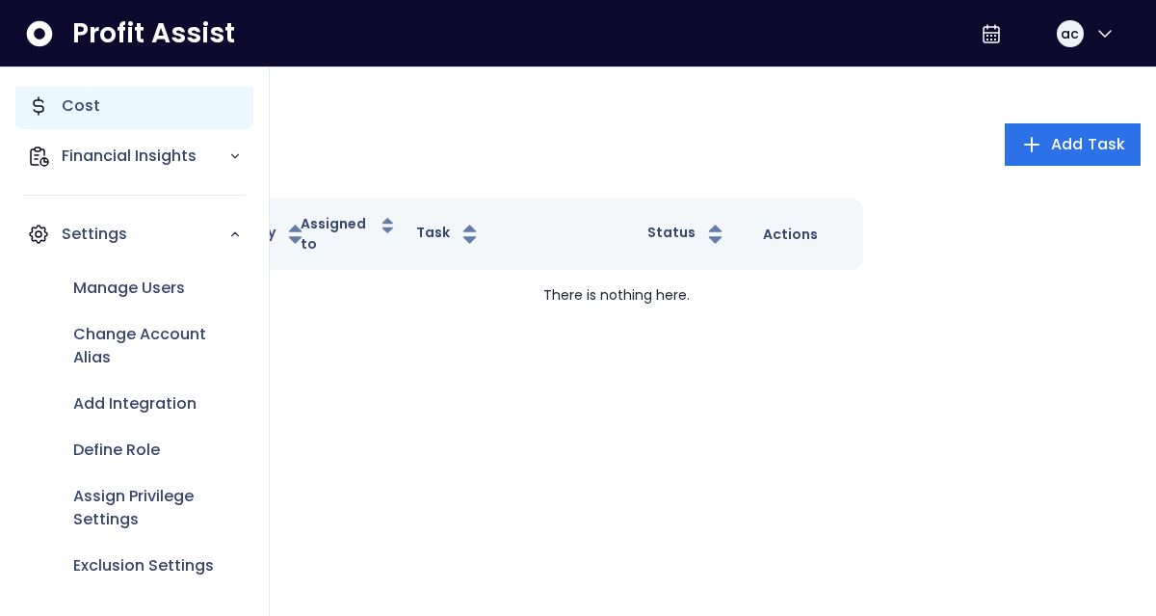
click at [180, 116] on div "Cost" at bounding box center [134, 106] width 238 height 46
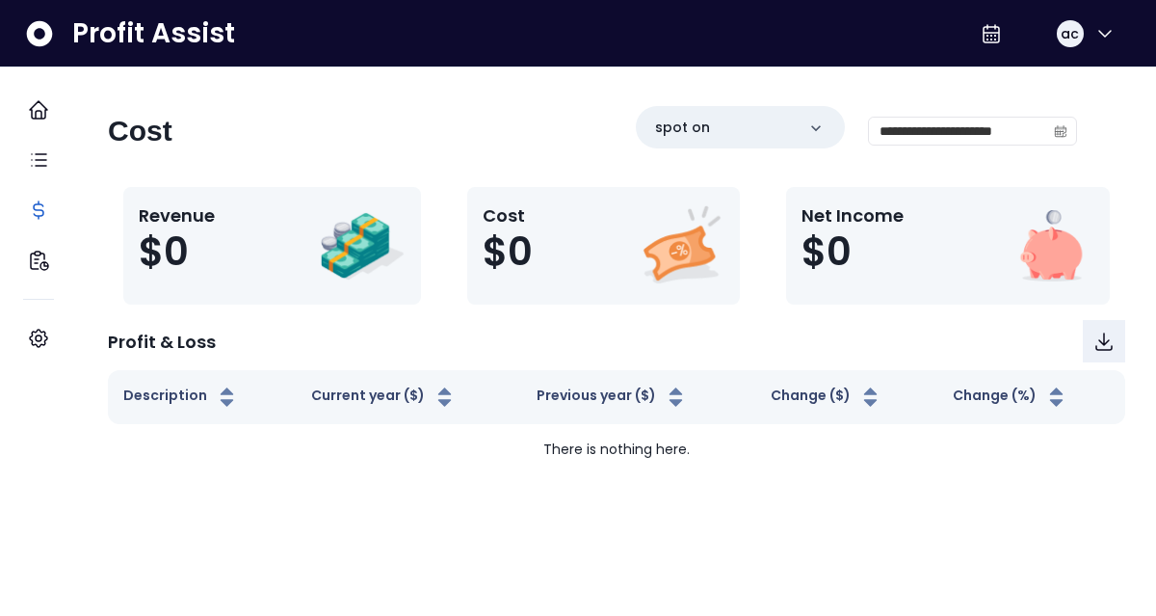
click at [340, 126] on div "**********" at bounding box center [592, 139] width 969 height 66
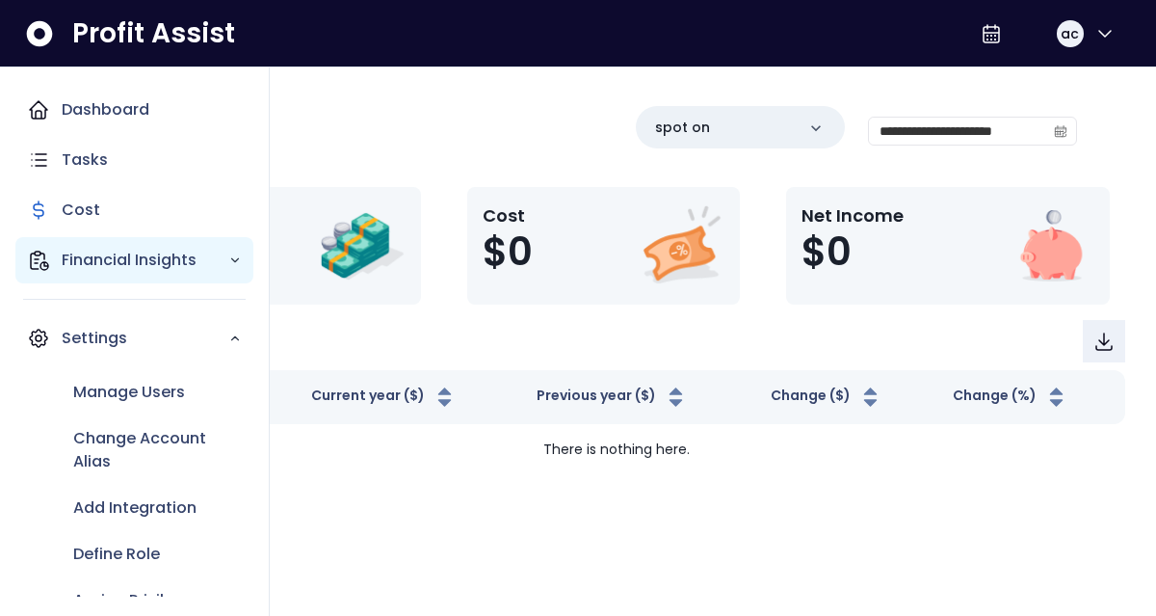
click at [58, 265] on div "Financial Insights" at bounding box center [134, 260] width 238 height 46
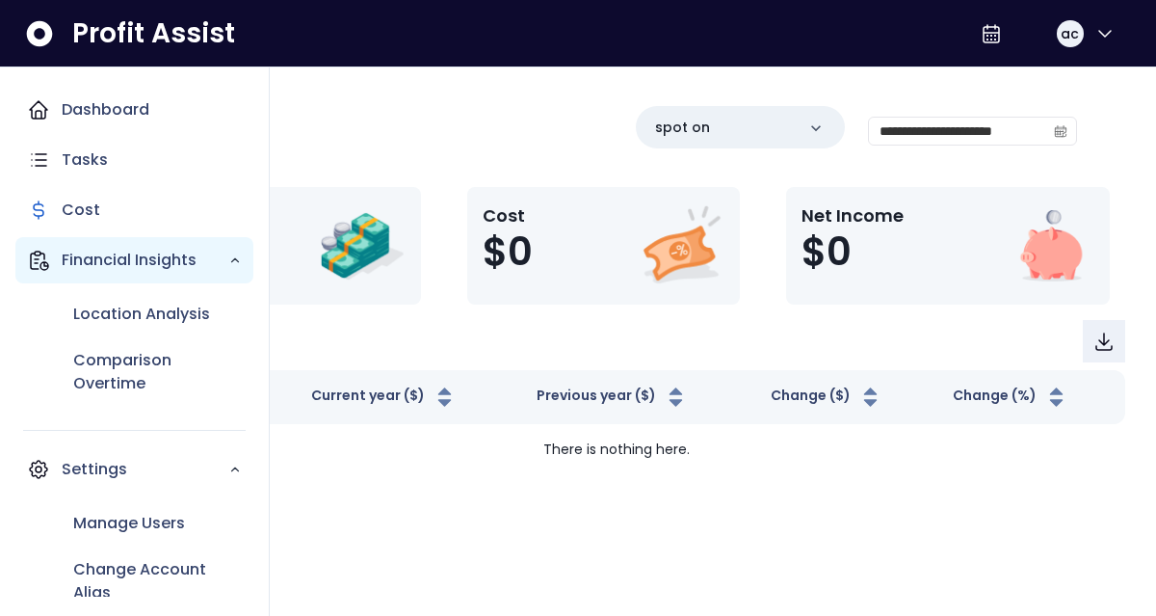
click at [53, 268] on div "Financial Insights" at bounding box center [134, 260] width 238 height 46
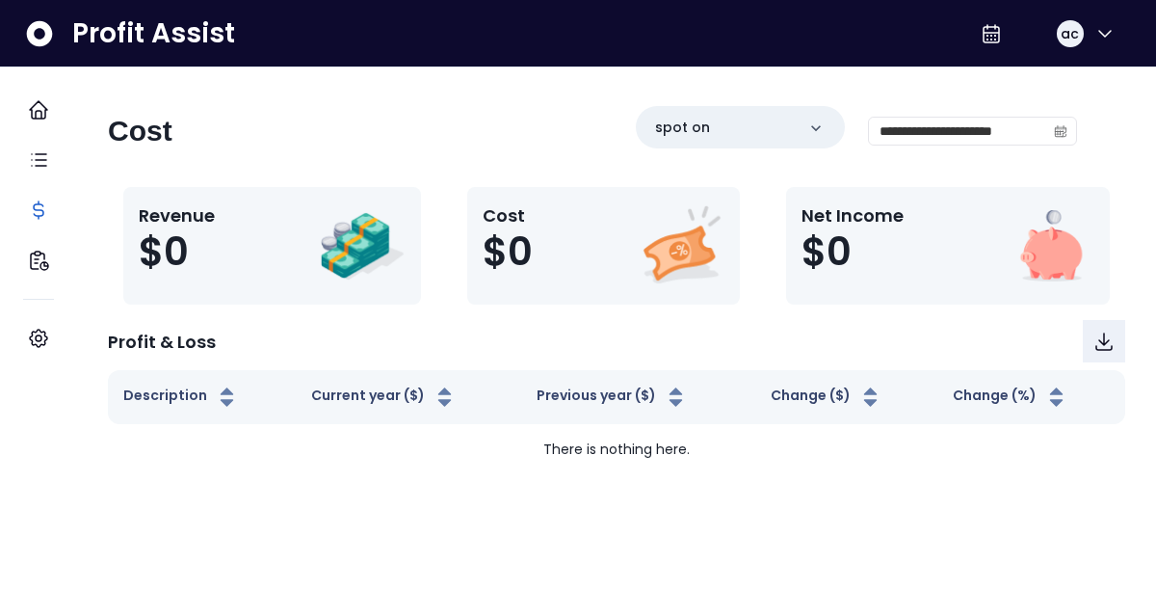
click at [1087, 127] on div "**********" at bounding box center [616, 290] width 1079 height 369
click at [416, 108] on div "**********" at bounding box center [592, 139] width 969 height 66
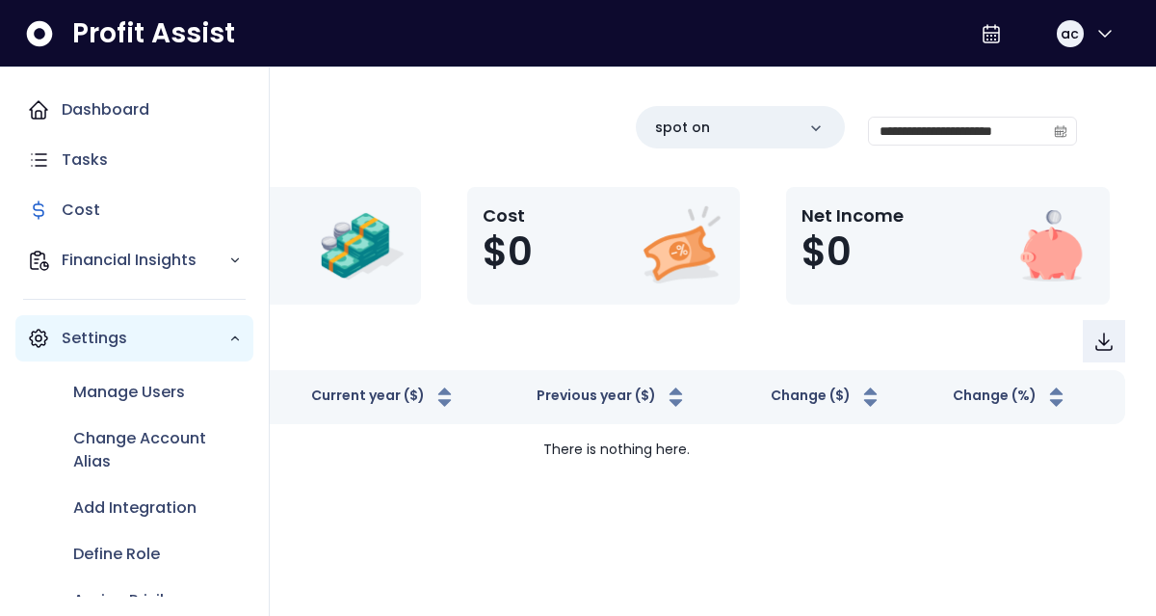
click at [234, 347] on div "Settings" at bounding box center [134, 338] width 238 height 46
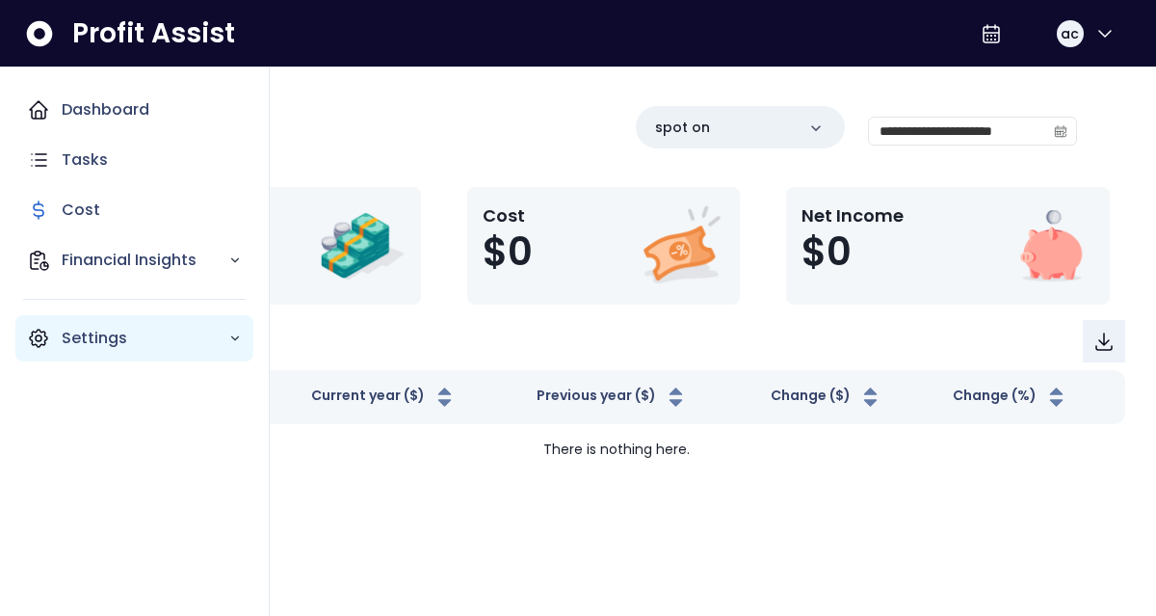
click at [234, 347] on div "Settings" at bounding box center [134, 338] width 238 height 46
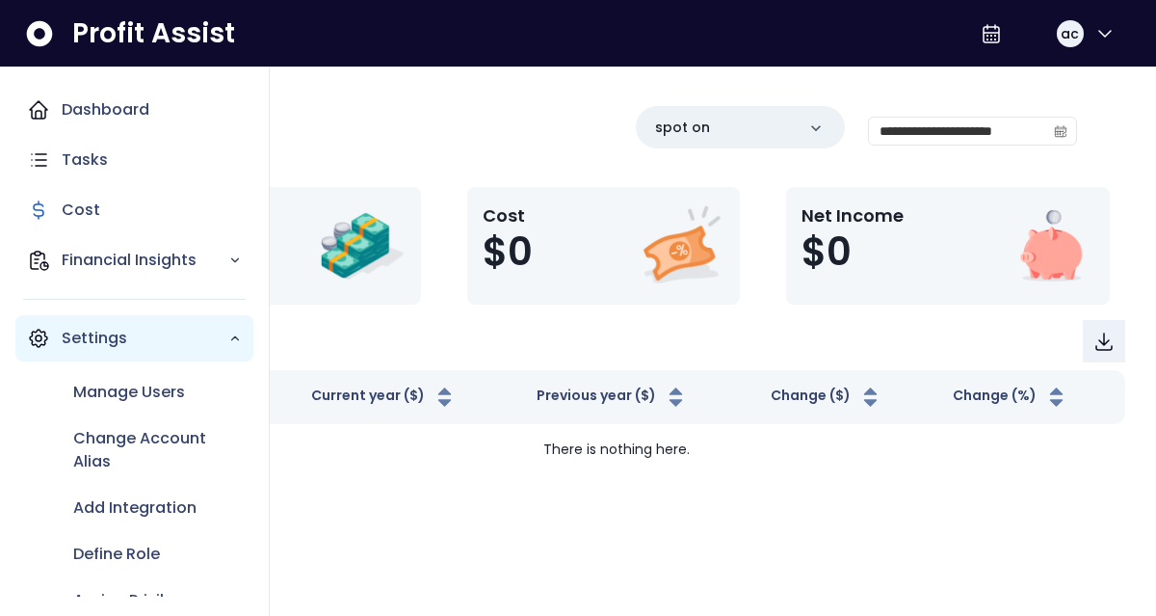
click at [234, 347] on div "Settings" at bounding box center [134, 338] width 238 height 46
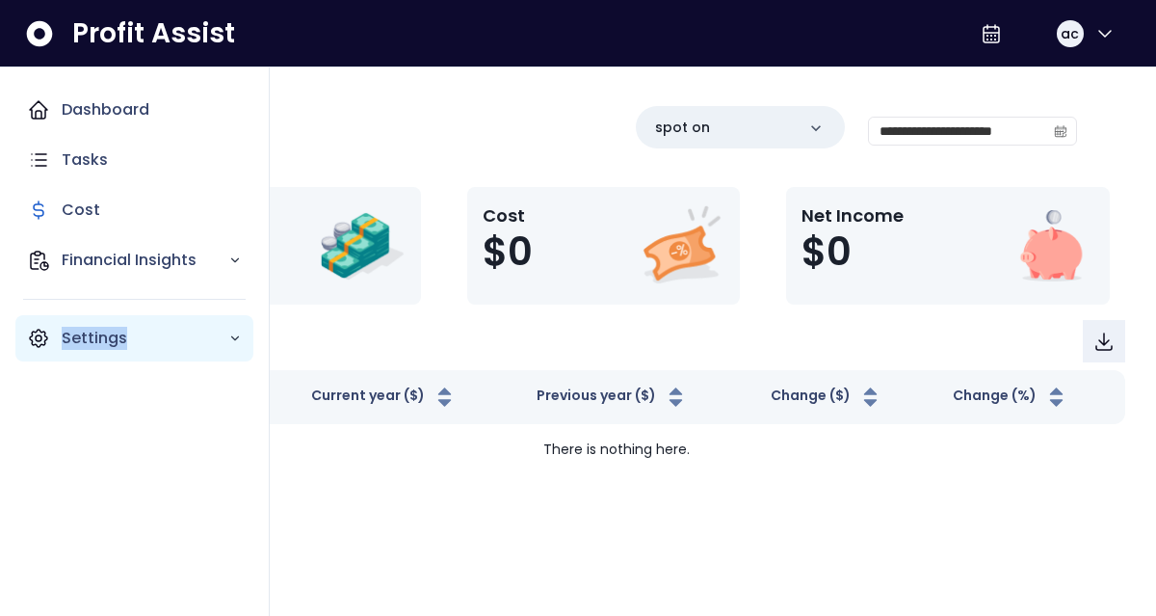
click at [234, 347] on div "Settings" at bounding box center [134, 338] width 238 height 46
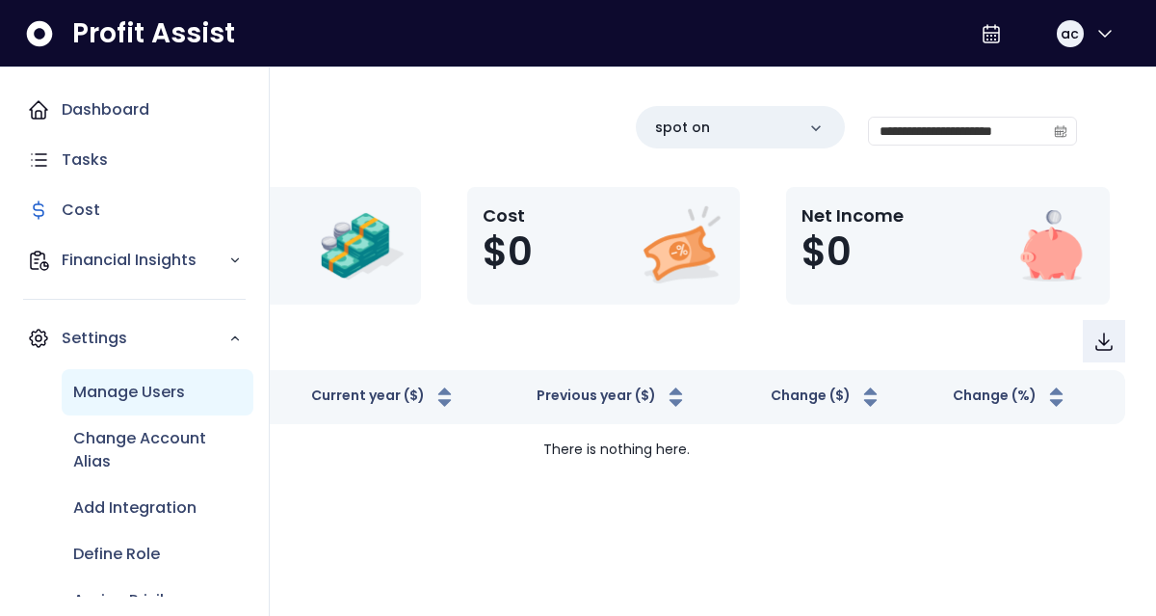
click at [194, 408] on div "Manage Users" at bounding box center [158, 392] width 192 height 46
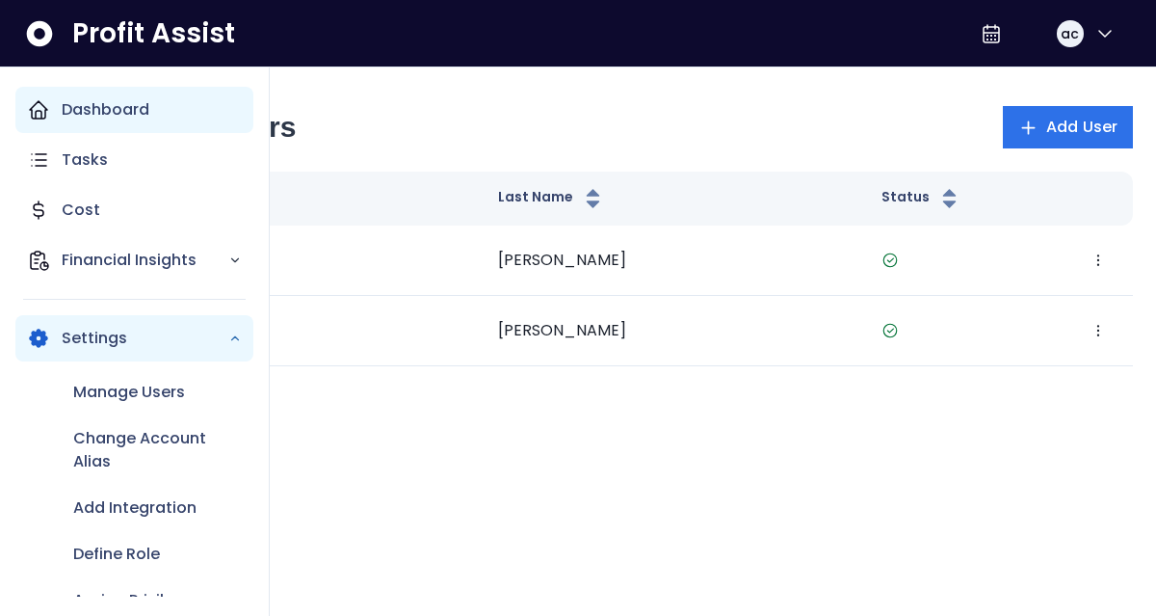
click at [83, 91] on div "Dashboard" at bounding box center [134, 110] width 238 height 46
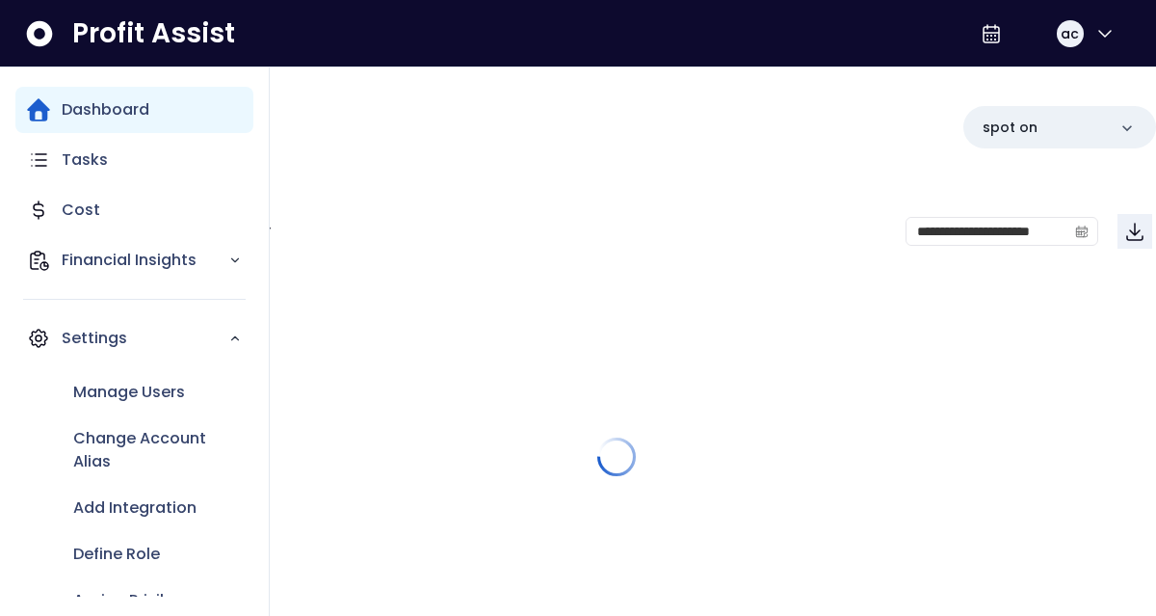
click at [88, 111] on p "Dashboard" at bounding box center [106, 109] width 88 height 23
click at [82, 107] on p "Dashboard" at bounding box center [106, 109] width 88 height 23
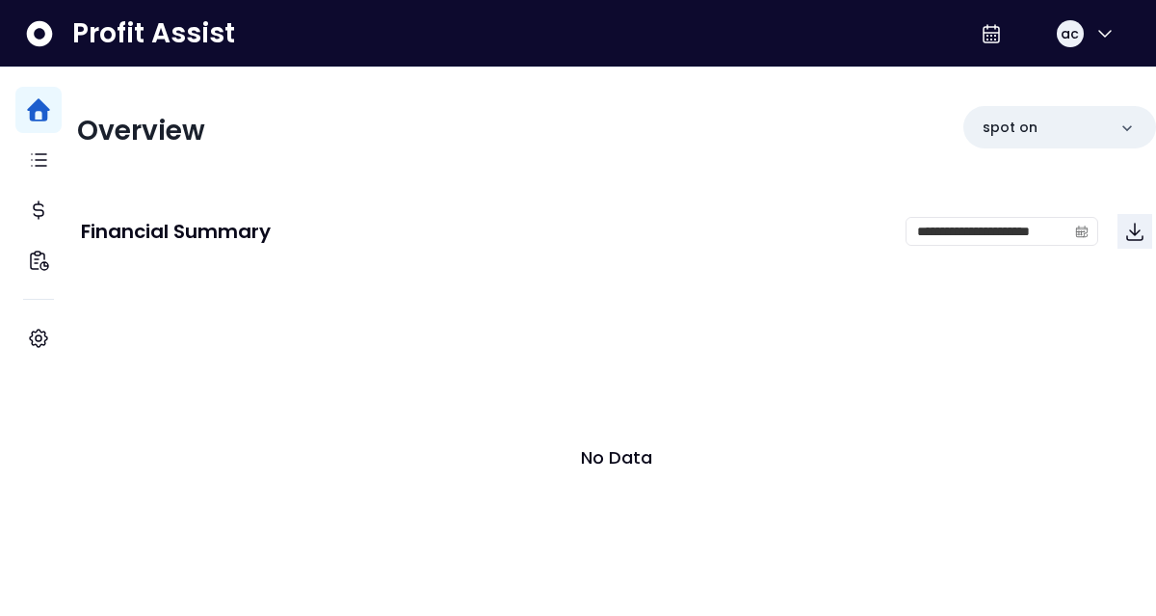
click at [403, 144] on div "Overview" at bounding box center [341, 131] width 528 height 35
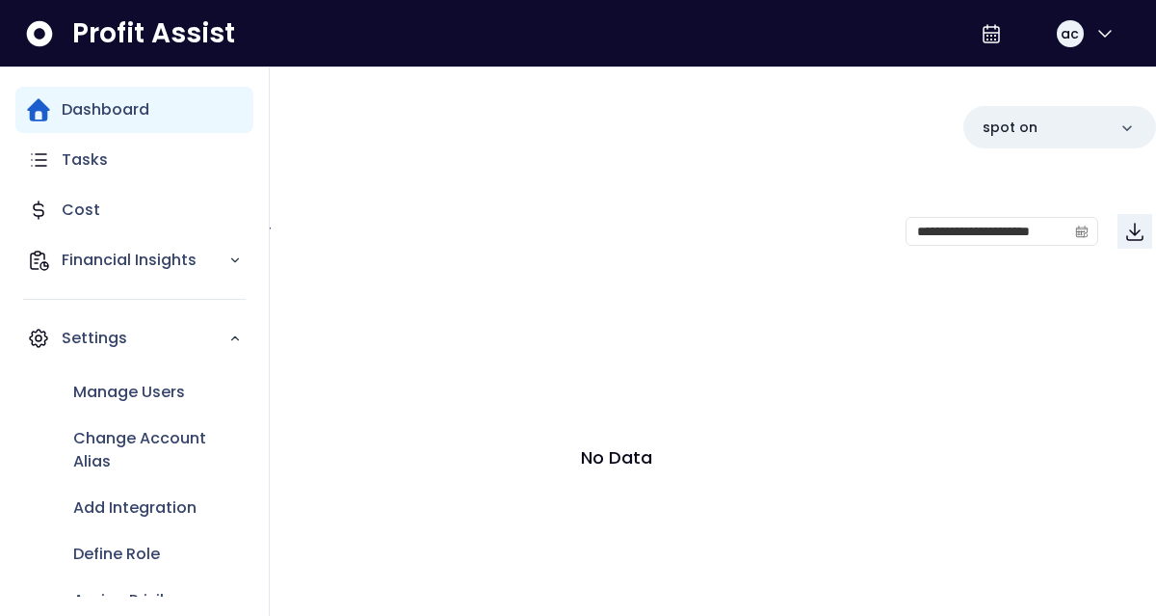
click at [63, 119] on p "Dashboard" at bounding box center [106, 109] width 88 height 23
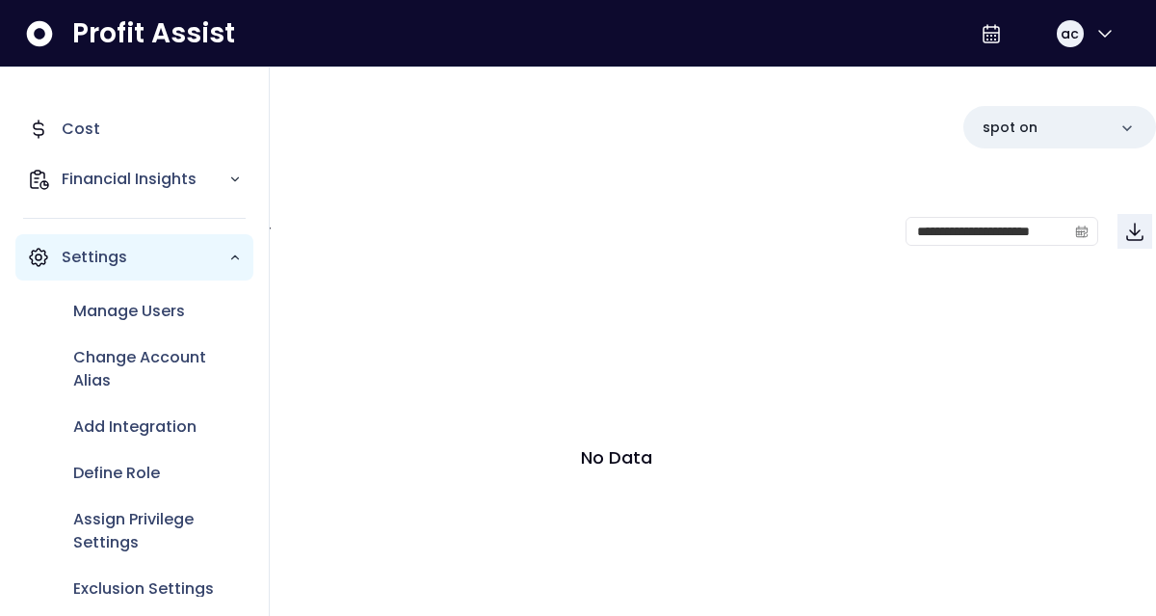
scroll to position [104, 0]
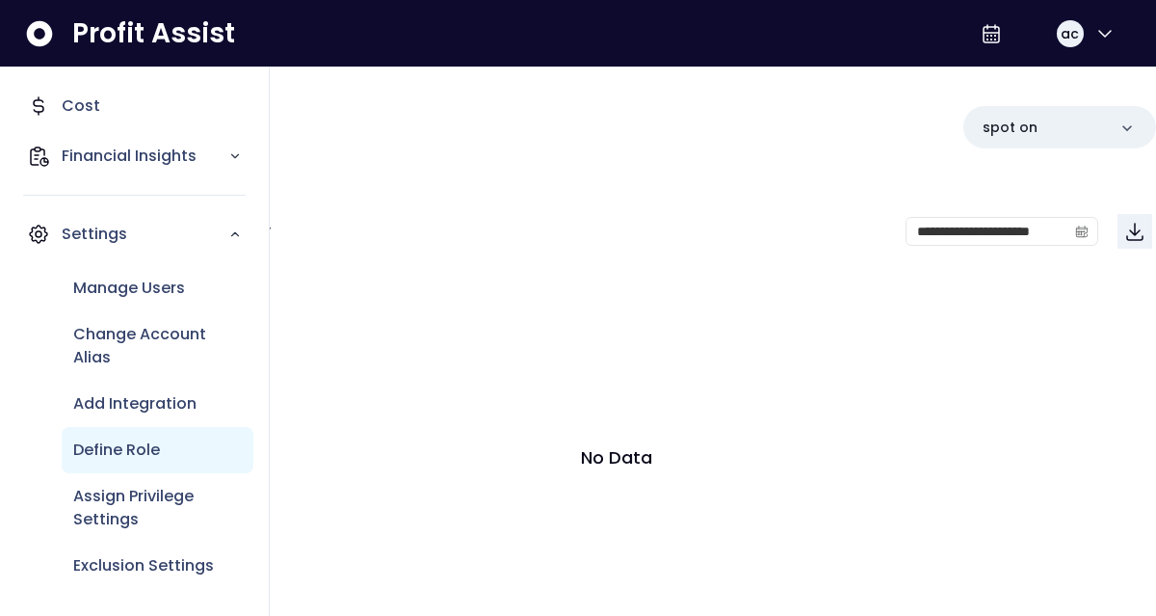
click at [148, 457] on p "Define Role" at bounding box center [116, 449] width 87 height 23
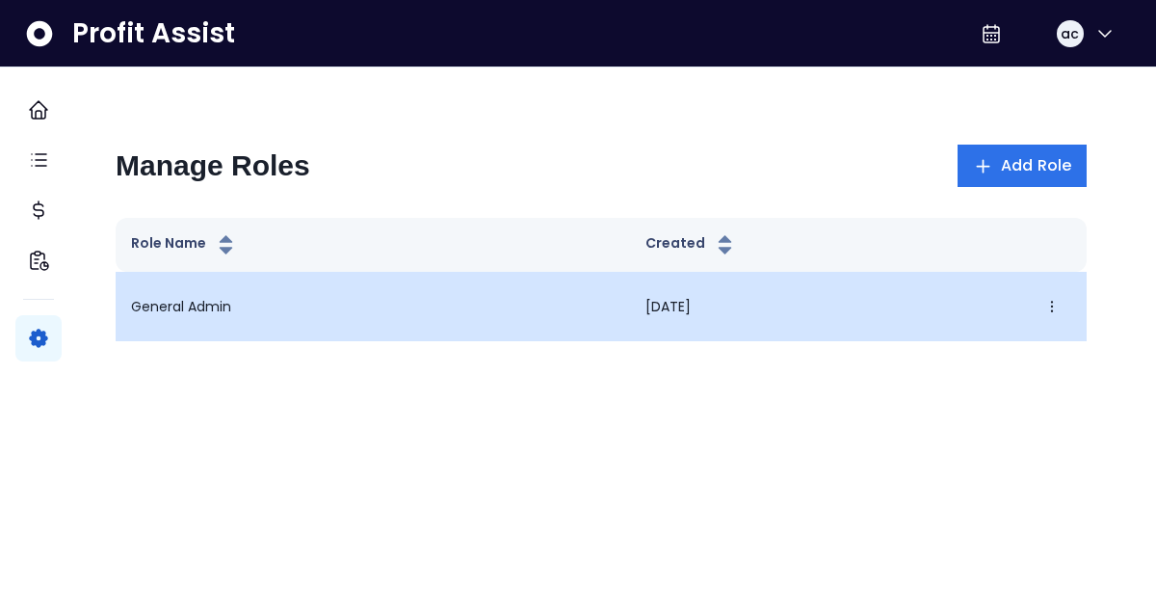
click at [630, 298] on td "08/03/2025 Edit Delete" at bounding box center [858, 306] width 457 height 69
click at [1051, 302] on icon "button" at bounding box center [1052, 307] width 2 height 12
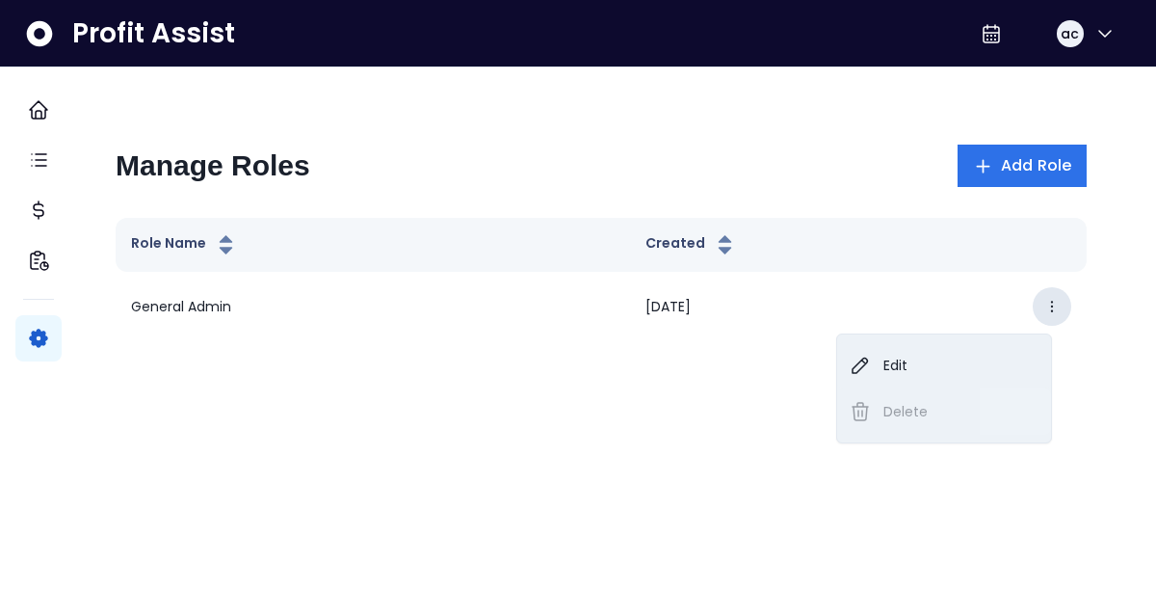
click at [836, 118] on div "Manage Roles Add Role Role Name Created General Admin 08/03/2025 Edit Delete" at bounding box center [601, 243] width 971 height 274
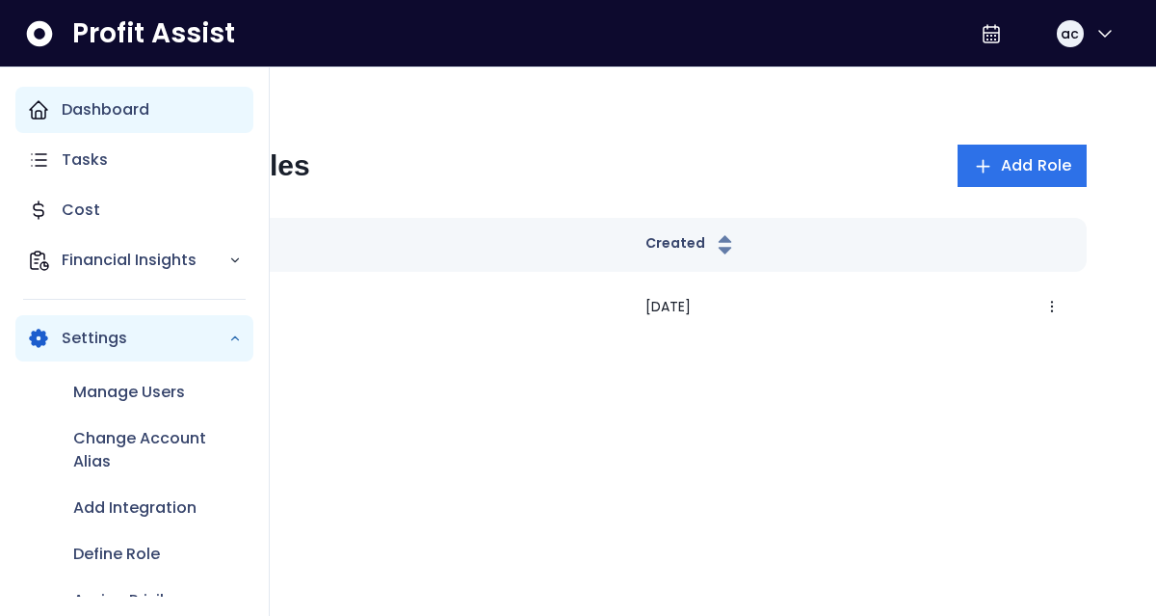
click at [45, 115] on icon "Main navigation" at bounding box center [38, 109] width 17 height 17
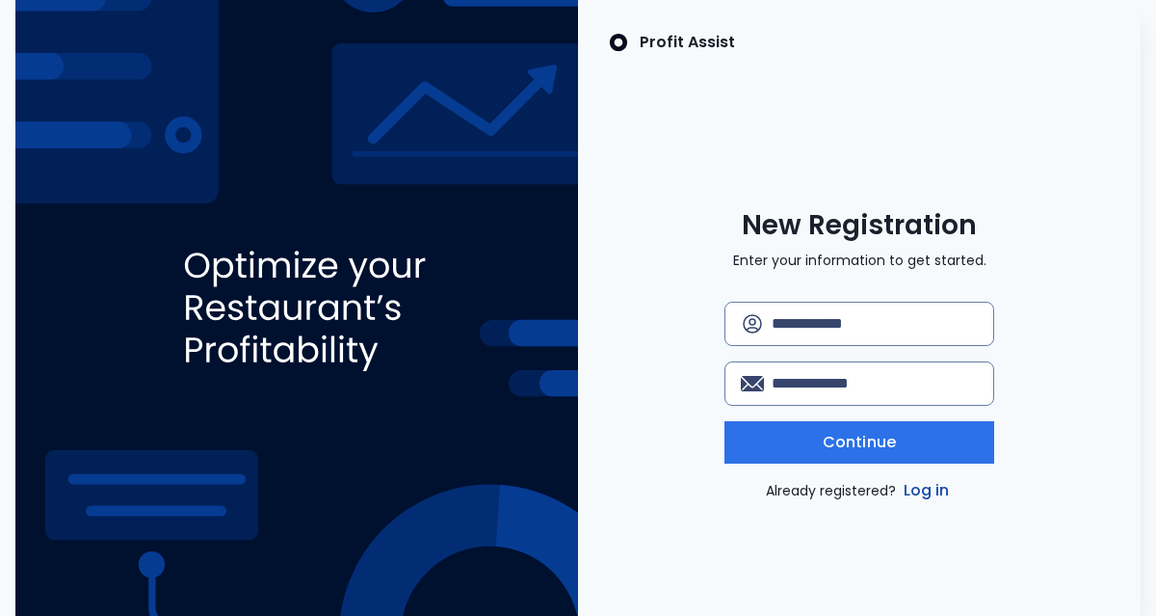
click at [932, 487] on link "Log in" at bounding box center [927, 490] width 54 height 23
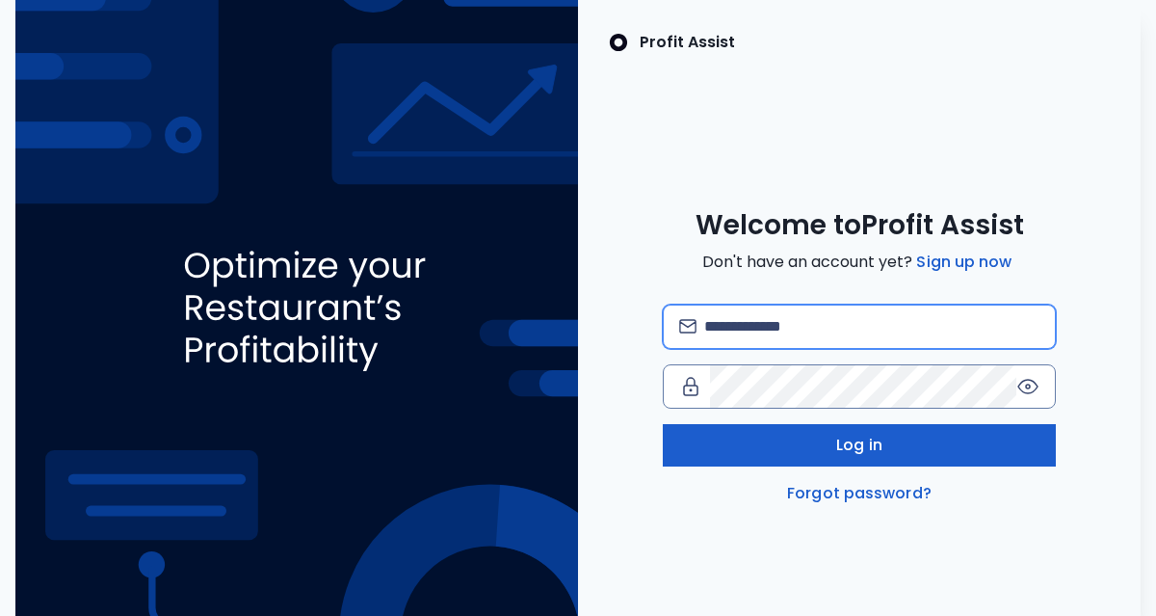
type input "**********"
click at [887, 459] on button "Log in" at bounding box center [860, 445] width 394 height 42
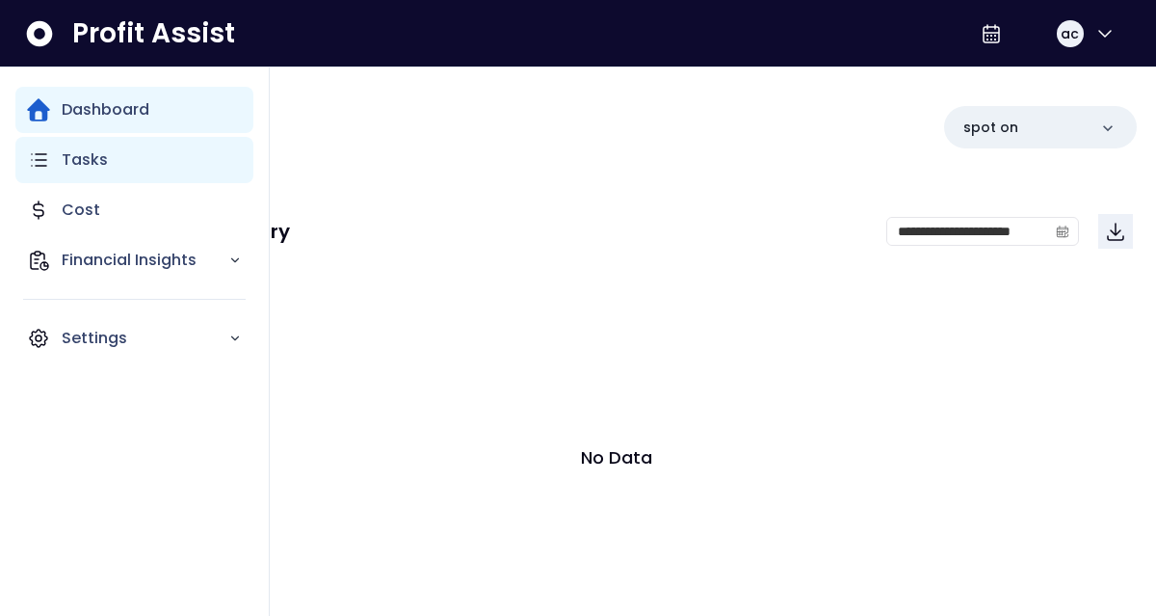
click at [78, 171] on p "Tasks" at bounding box center [85, 159] width 46 height 23
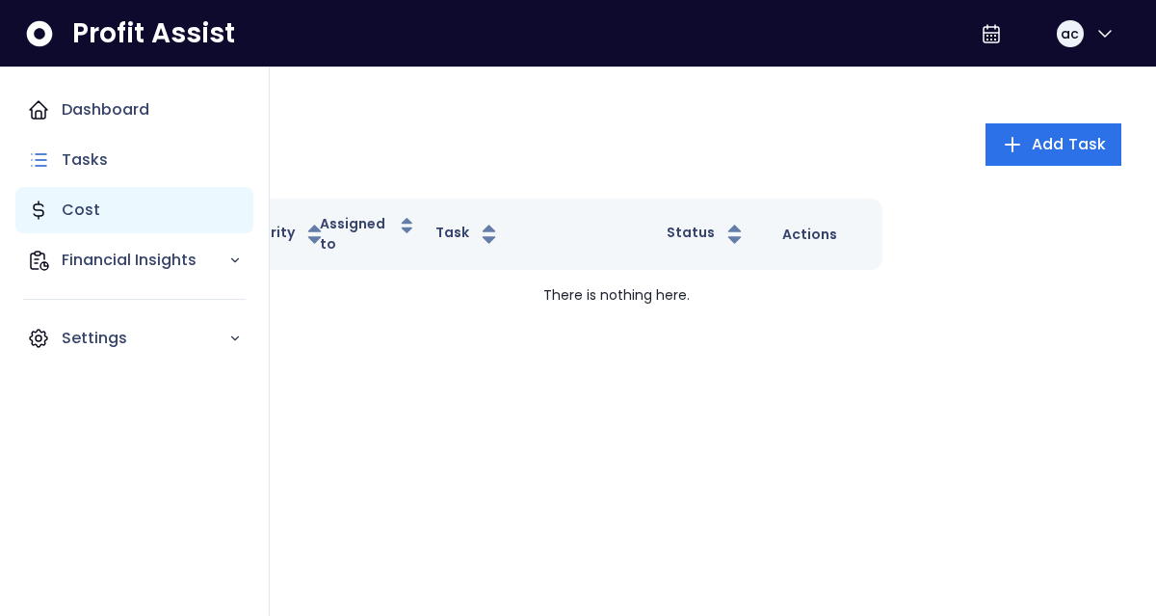
click at [92, 201] on p "Cost" at bounding box center [81, 209] width 39 height 23
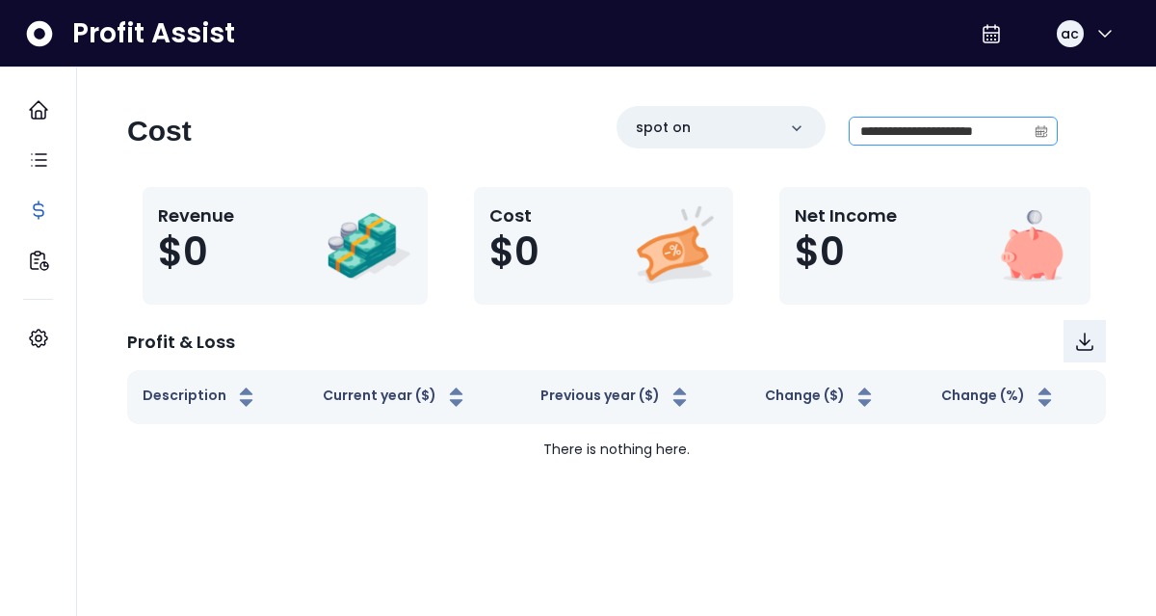
click at [1045, 132] on icon "calendar" at bounding box center [1042, 132] width 12 height 11
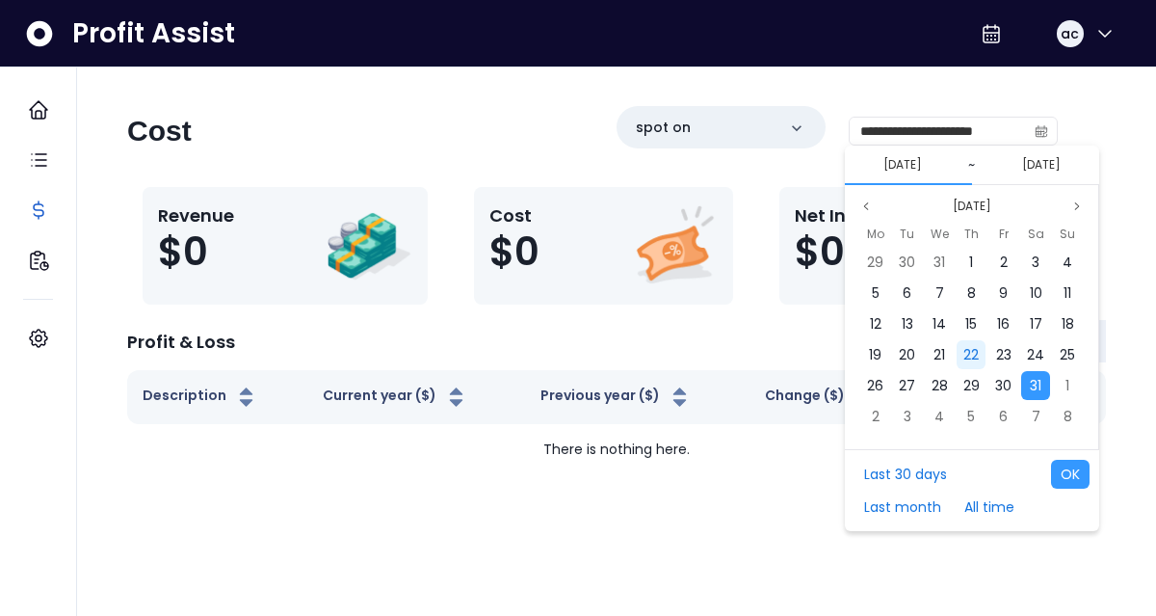
click at [968, 351] on span "22" at bounding box center [970, 354] width 15 height 19
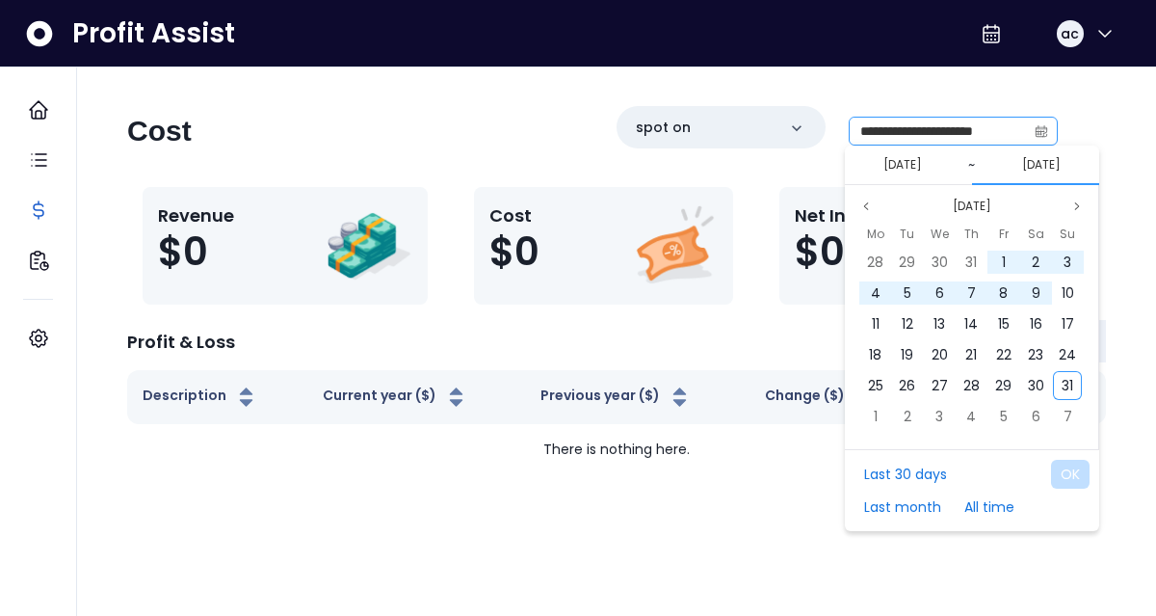
click at [1047, 128] on icon "calendar" at bounding box center [1041, 130] width 13 height 13
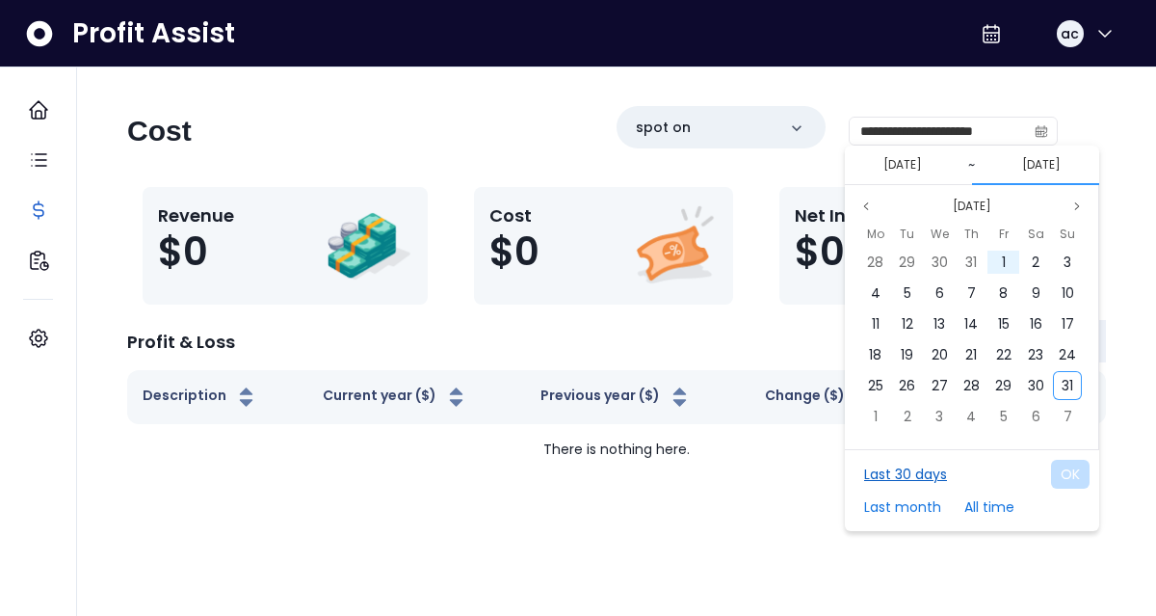
click at [927, 476] on button "Last 30 days" at bounding box center [905, 473] width 102 height 29
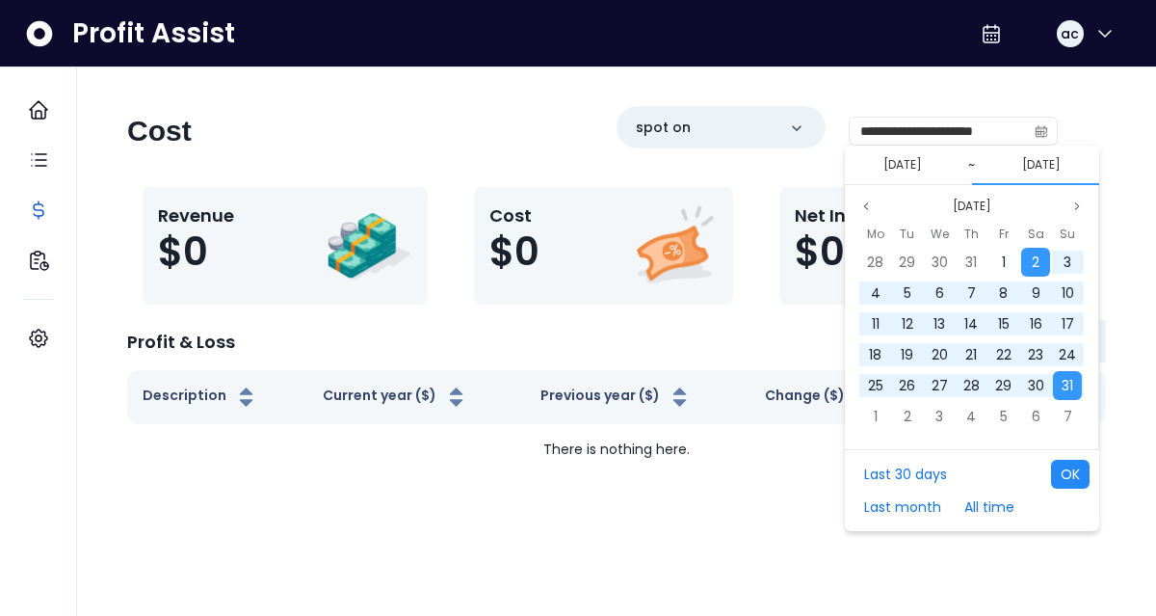
click at [1064, 474] on button "OK" at bounding box center [1070, 473] width 39 height 29
type input "**********"
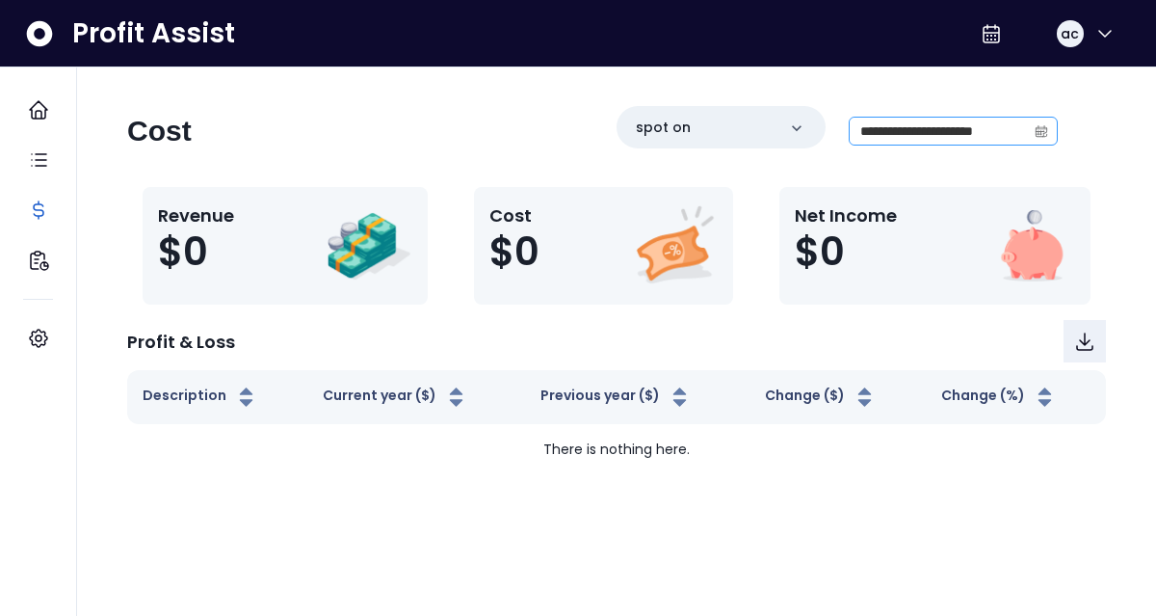
click at [1042, 118] on span at bounding box center [1041, 131] width 31 height 27
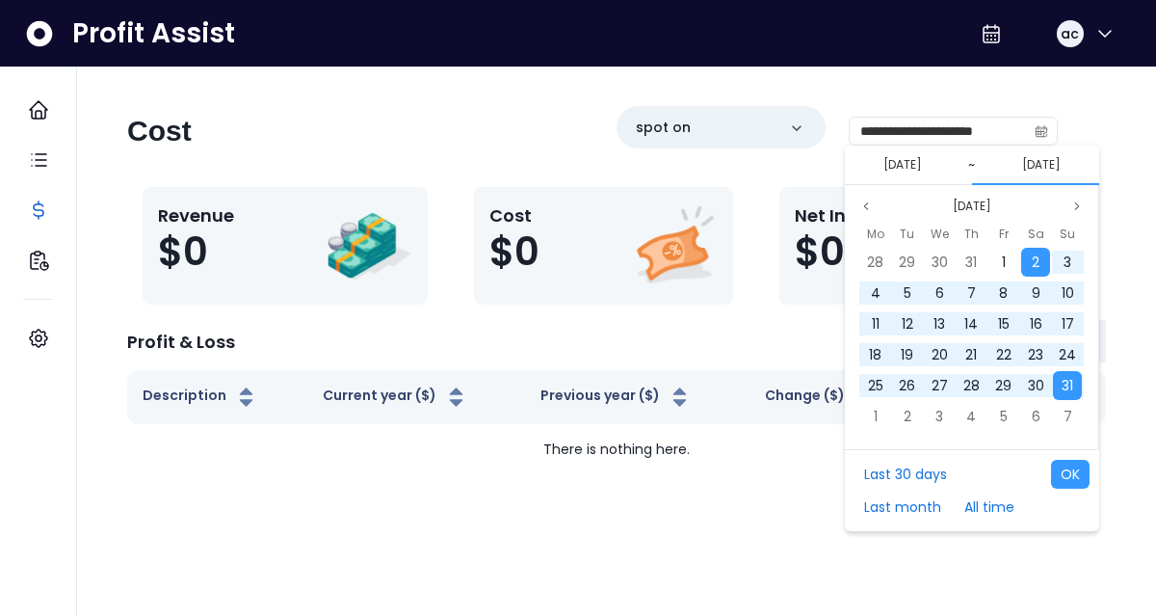
click at [1120, 397] on div "**********" at bounding box center [616, 290] width 1040 height 369
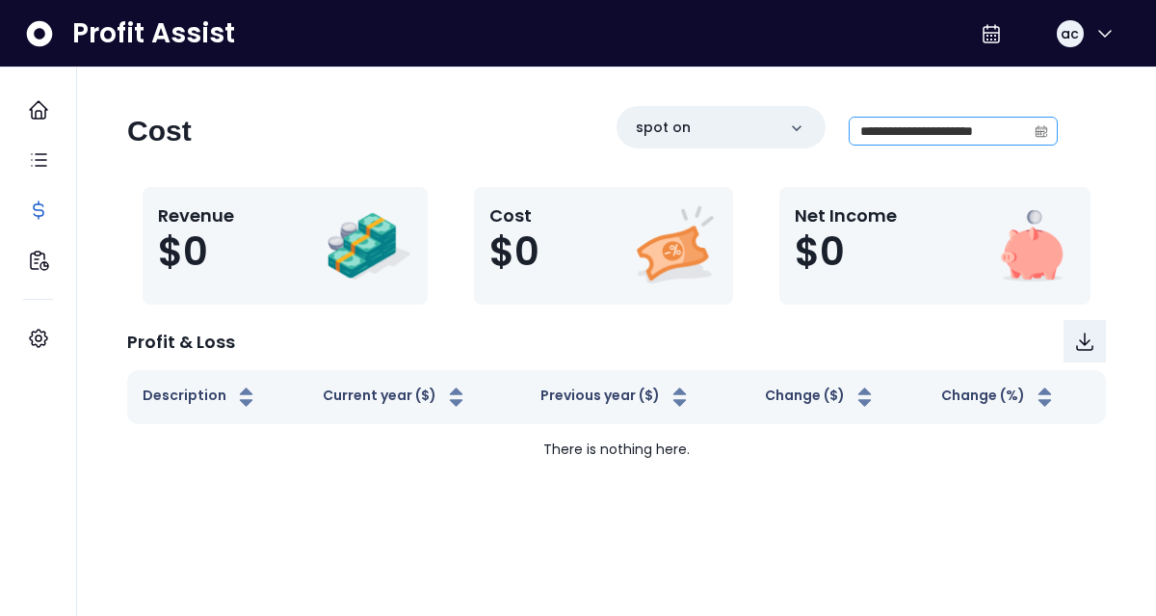
click at [1037, 129] on icon "calendar" at bounding box center [1041, 130] width 13 height 13
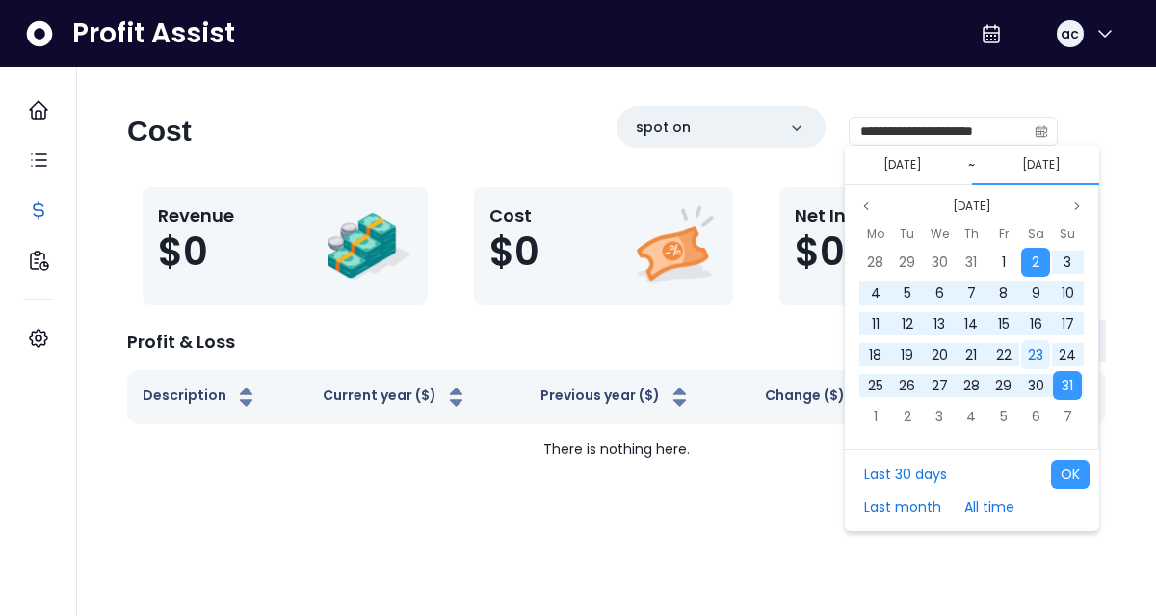
click at [1037, 352] on span "23" at bounding box center [1035, 354] width 15 height 19
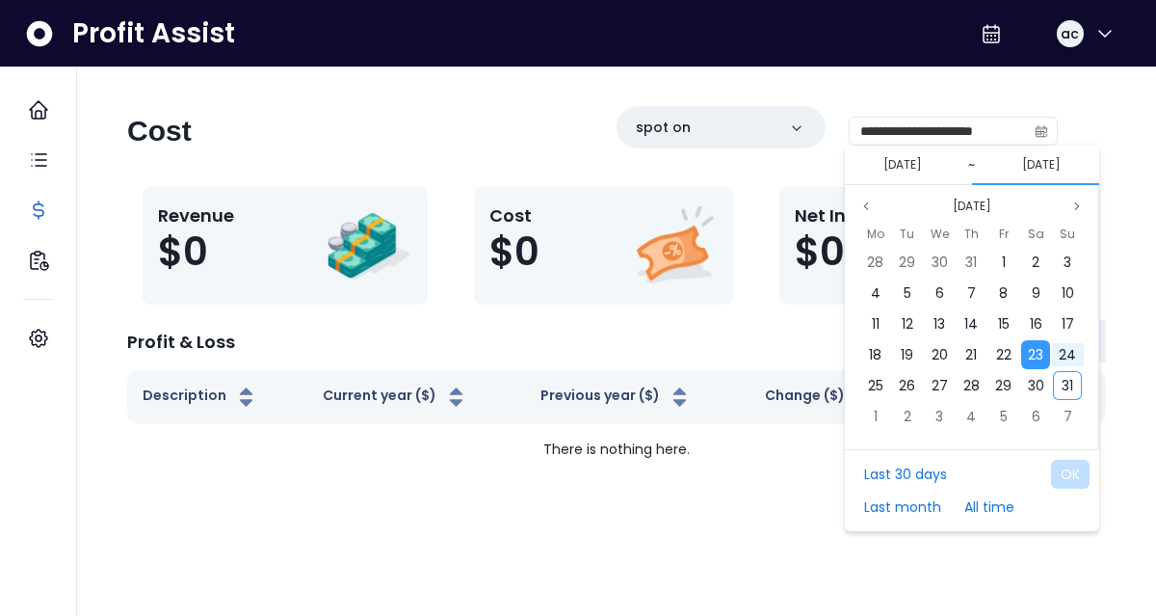
click at [1112, 353] on div "**********" at bounding box center [616, 290] width 1040 height 369
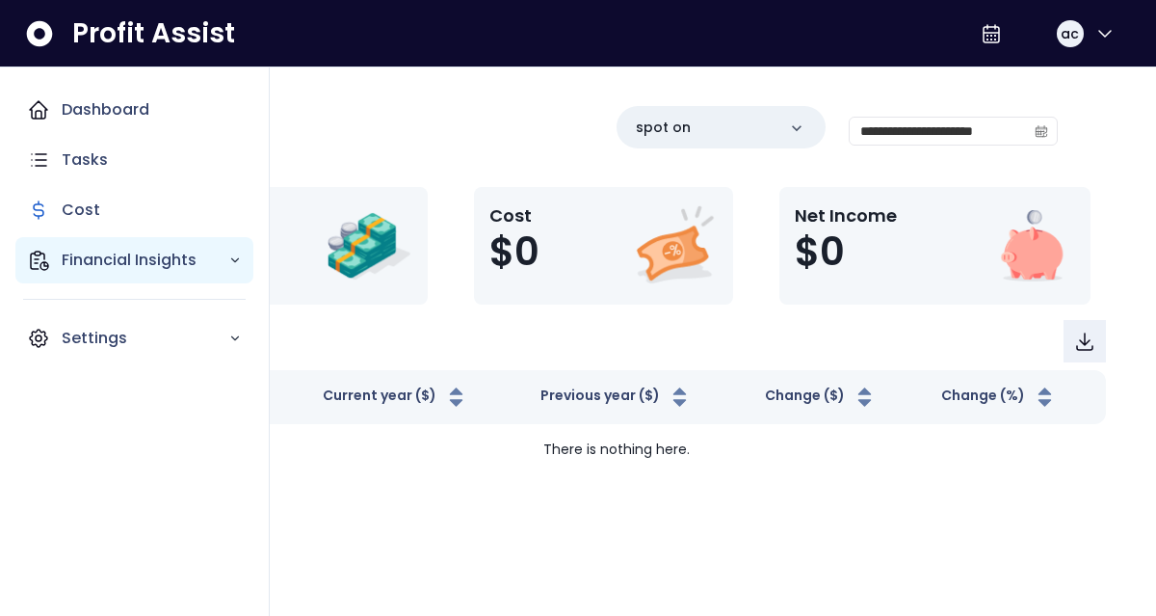
click at [30, 269] on icon "Main navigation" at bounding box center [38, 260] width 23 height 23
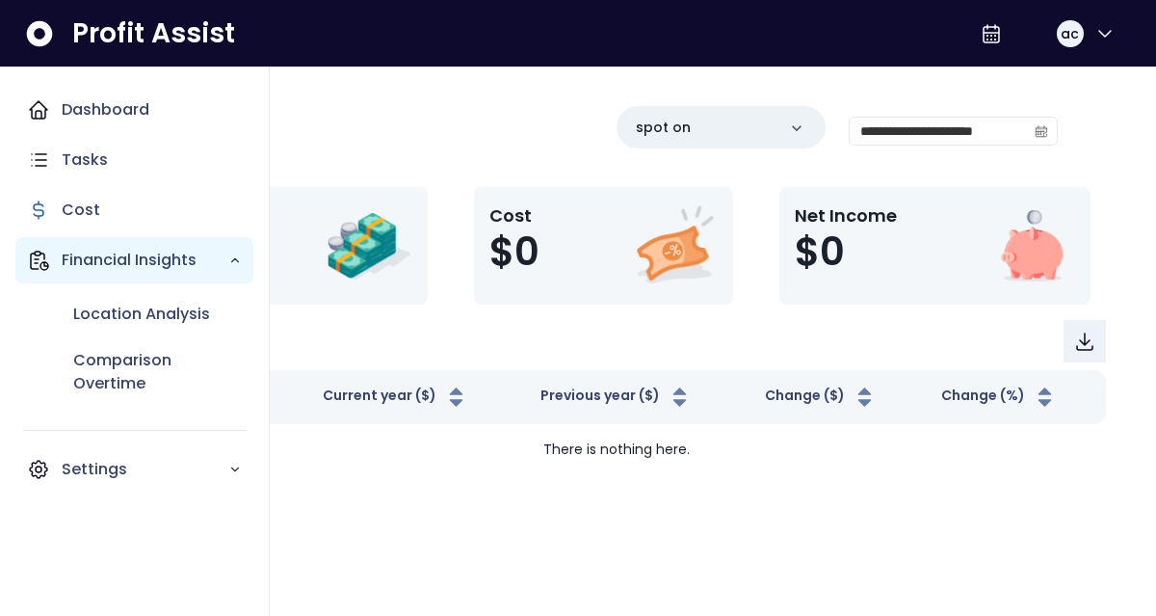
click at [34, 260] on icon "Main navigation" at bounding box center [38, 260] width 23 height 23
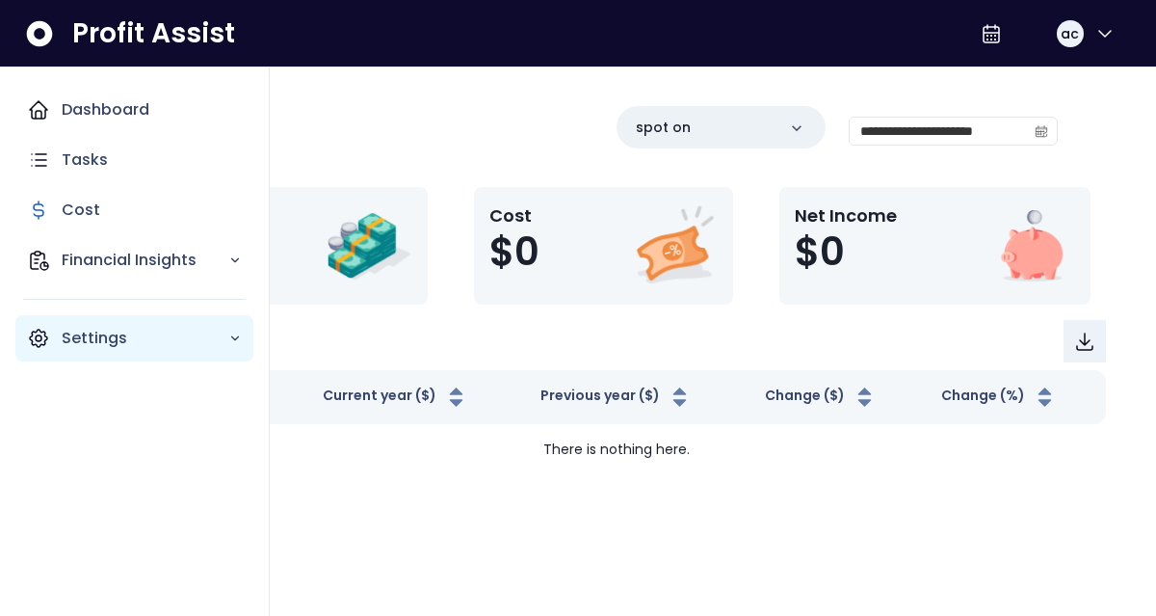
click at [51, 334] on div "Settings" at bounding box center [134, 338] width 238 height 46
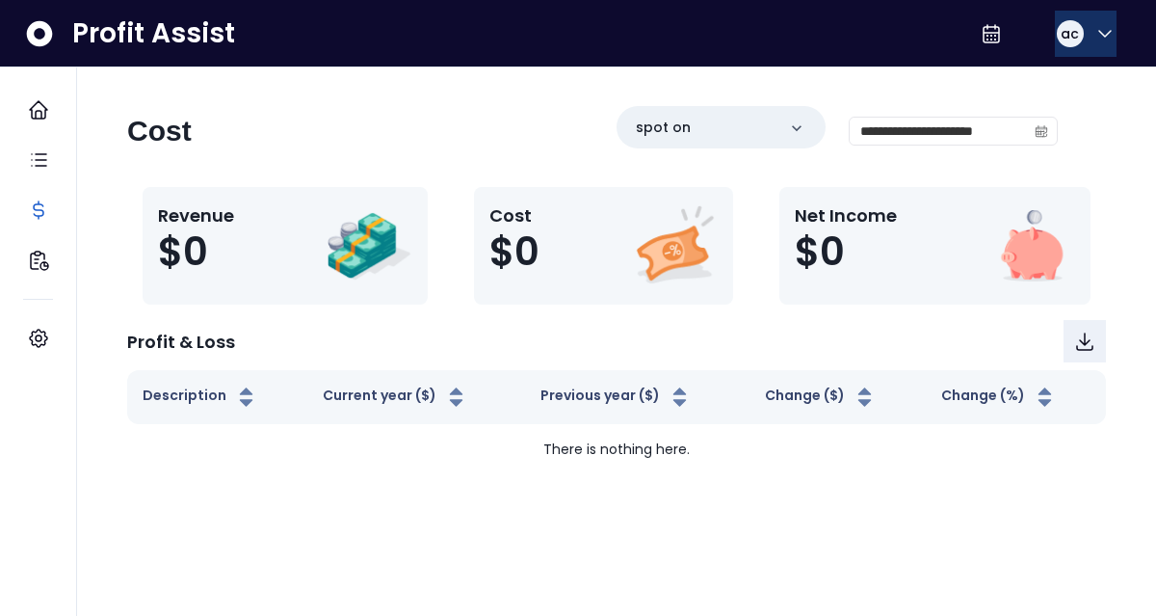
click at [1084, 36] on button "ac" at bounding box center [1086, 34] width 62 height 46
